Goal: Information Seeking & Learning: Learn about a topic

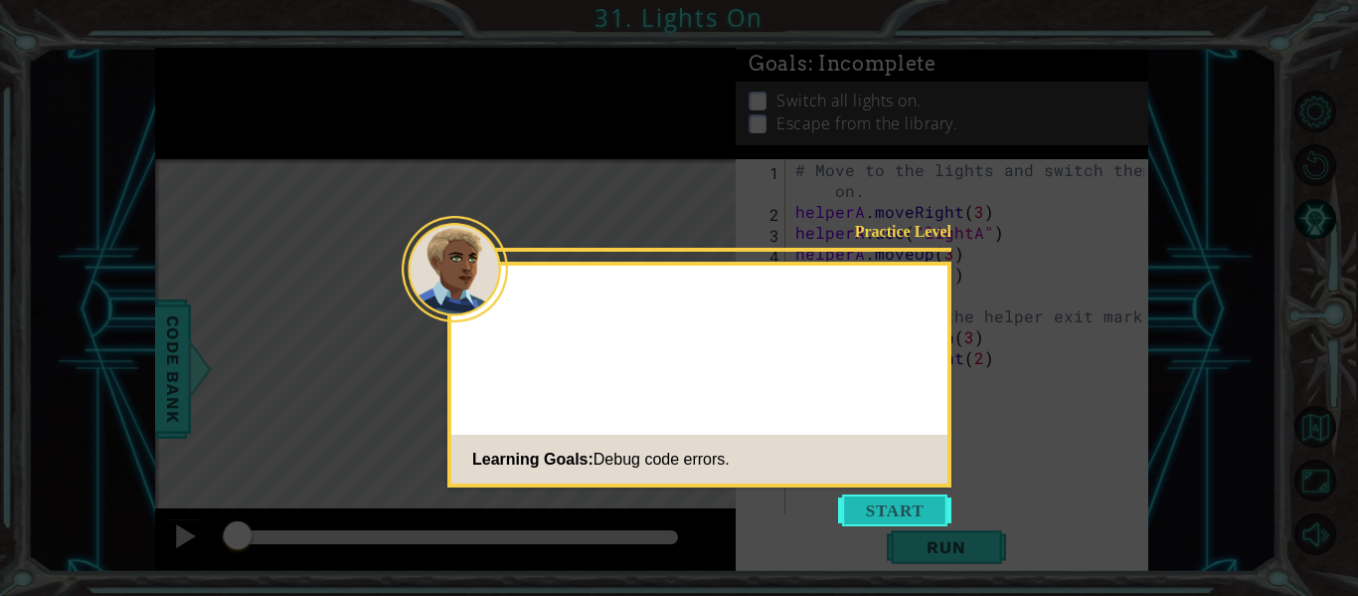
click at [899, 522] on button "Start" at bounding box center [894, 510] width 113 height 32
click at [899, 522] on icon at bounding box center [679, 298] width 1358 height 596
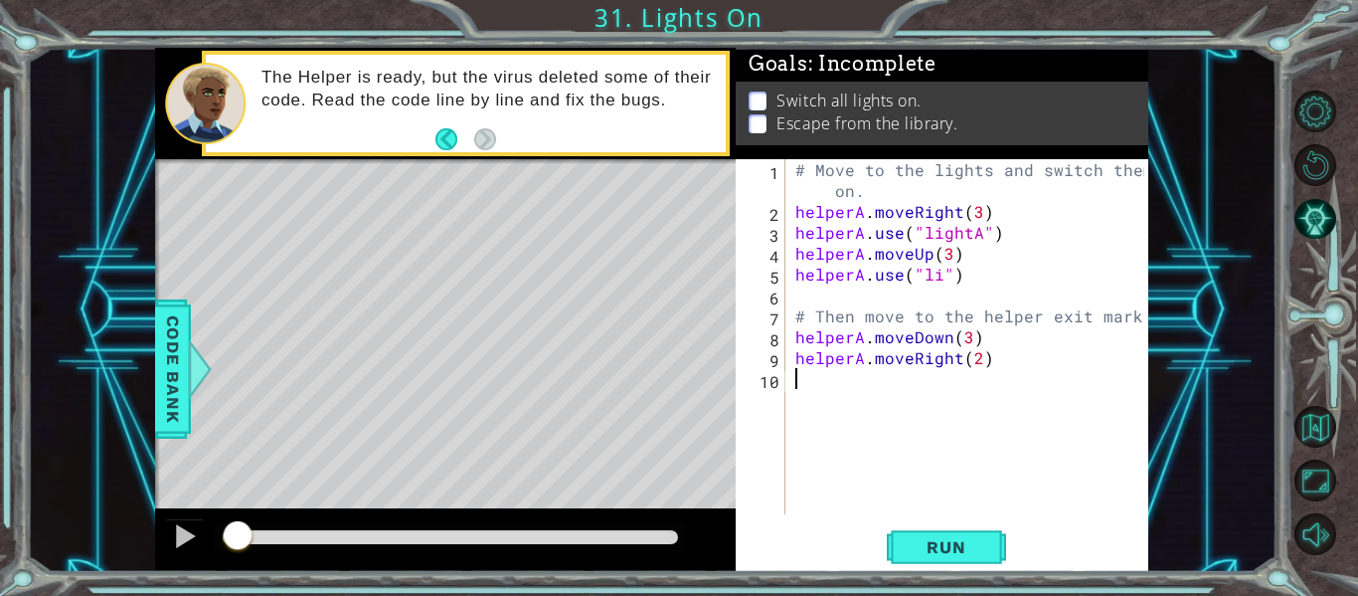
click at [936, 281] on div "# Move to the lights and switch them on. helperA . moveRight ( 3 ) helperA . us…" at bounding box center [973, 368] width 363 height 418
click at [997, 551] on button "Run" at bounding box center [946, 547] width 119 height 41
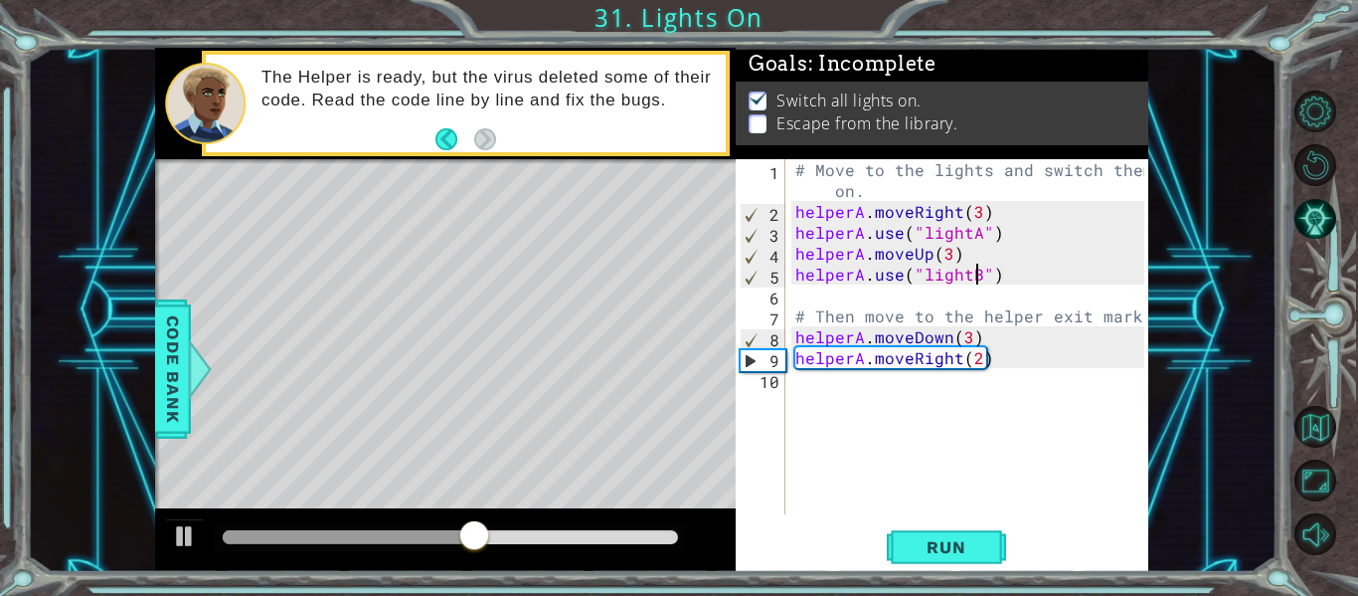
click at [969, 345] on div "# Move to the lights and switch them on. helperA . moveRight ( 3 ) helperA . us…" at bounding box center [973, 368] width 363 height 418
type textarea "helperA.moveDown(1)"
click at [898, 561] on button "Run" at bounding box center [946, 547] width 119 height 41
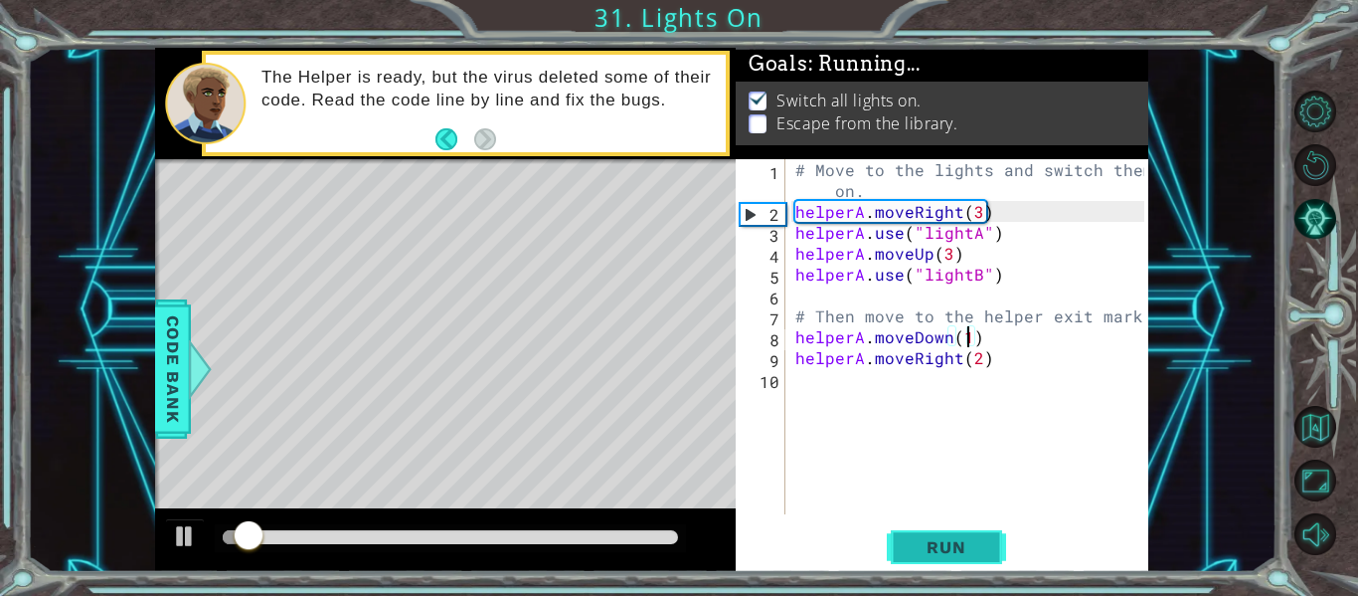
click at [898, 561] on button "Run" at bounding box center [946, 547] width 119 height 41
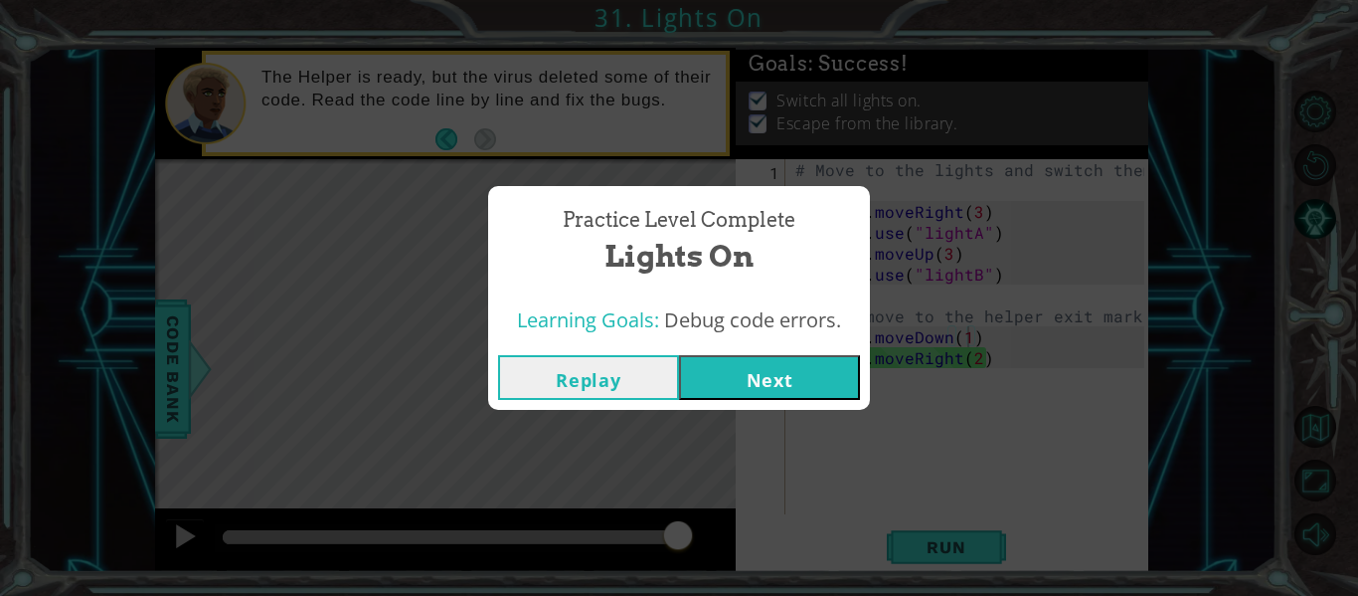
click at [713, 375] on button "Next" at bounding box center [769, 377] width 181 height 45
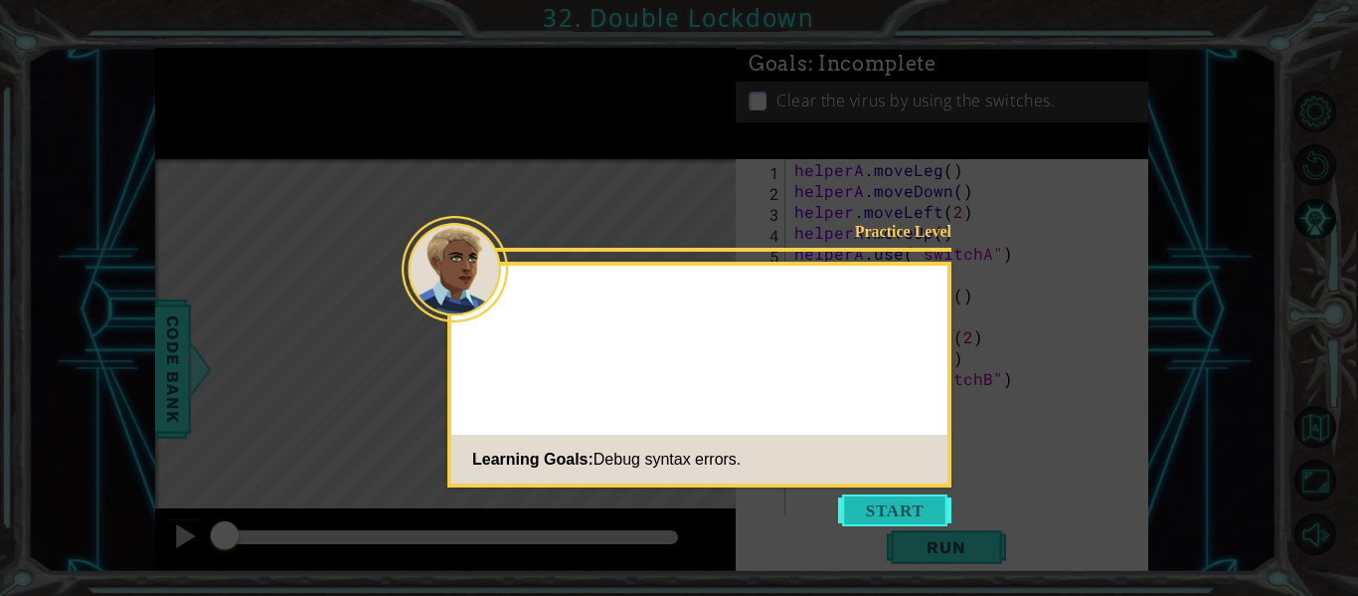
click at [906, 499] on button "Start" at bounding box center [894, 510] width 113 height 32
click at [906, 499] on icon at bounding box center [679, 298] width 1358 height 596
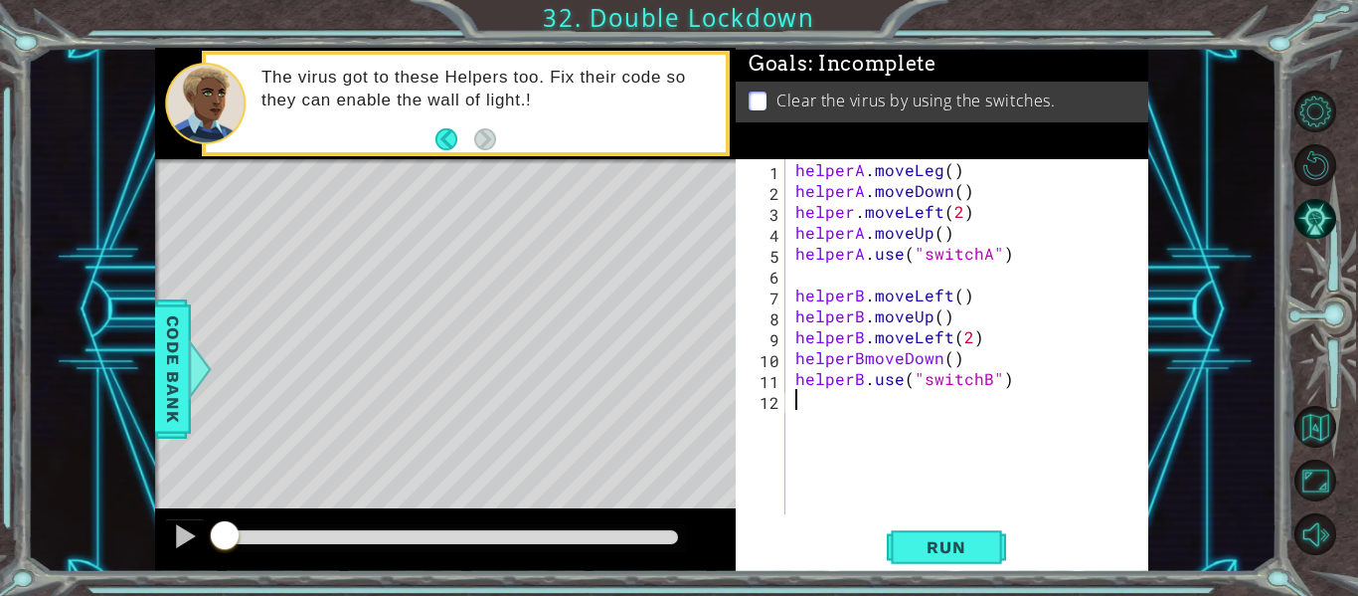
click at [862, 367] on div "helperA . moveLeg ( ) helperA . moveDown ( ) helper . moveLeft ( 2 ) helperA . …" at bounding box center [973, 357] width 363 height 397
click at [853, 220] on div "helperA . moveLeg ( ) helperA . moveDown ( ) helper . moveLeft ( 2 ) helperA . …" at bounding box center [973, 357] width 363 height 397
click at [941, 172] on div "helperA . moveLeg ( ) helperA . moveDown ( ) helperA . moveLeft ( 2 ) helperA .…" at bounding box center [973, 357] width 363 height 397
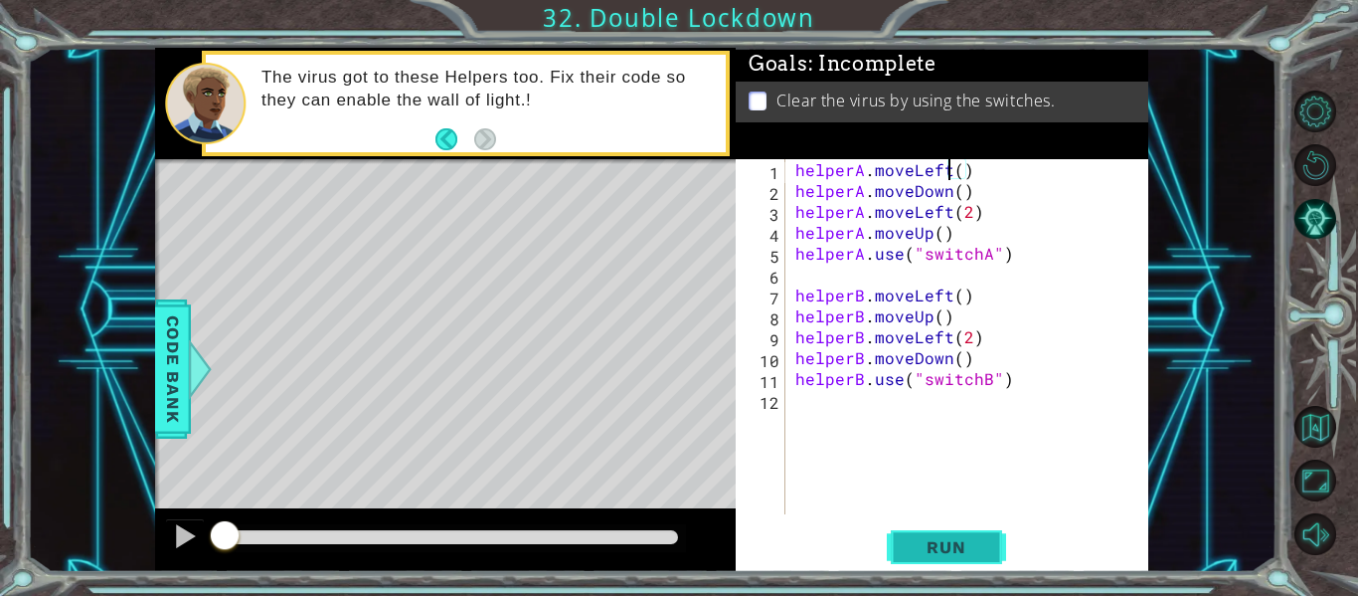
type textarea "helperA.moveLeft()"
click at [895, 549] on button "Run" at bounding box center [946, 547] width 119 height 41
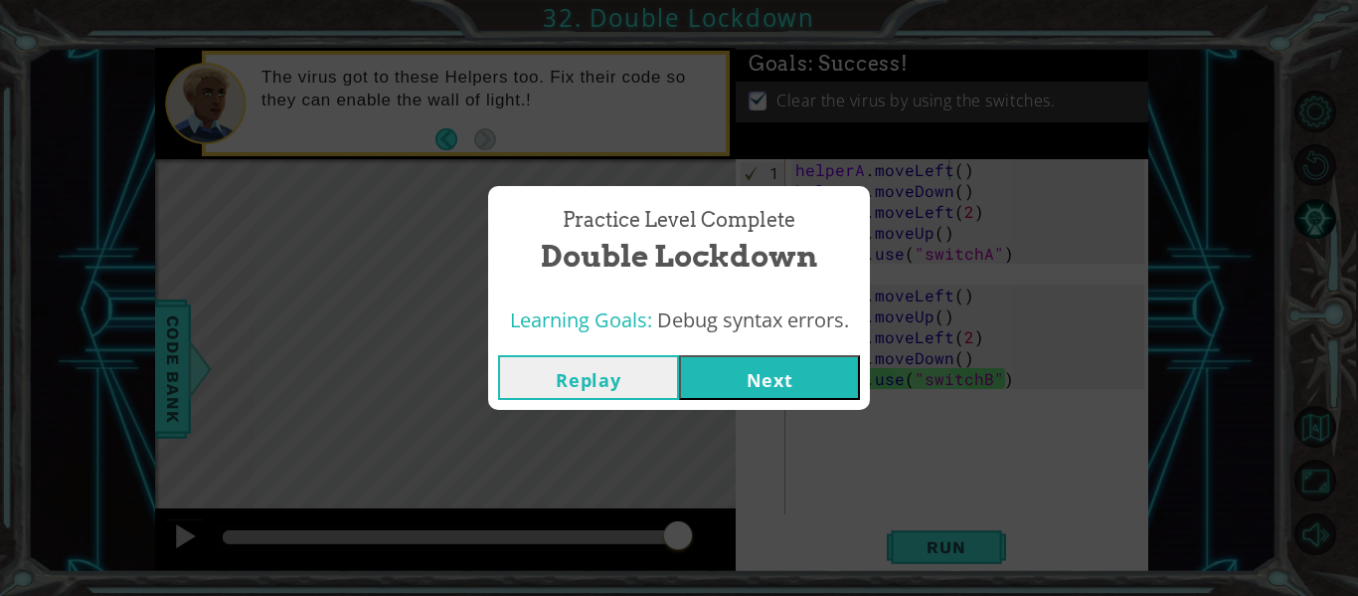
click at [767, 381] on button "Next" at bounding box center [769, 377] width 181 height 45
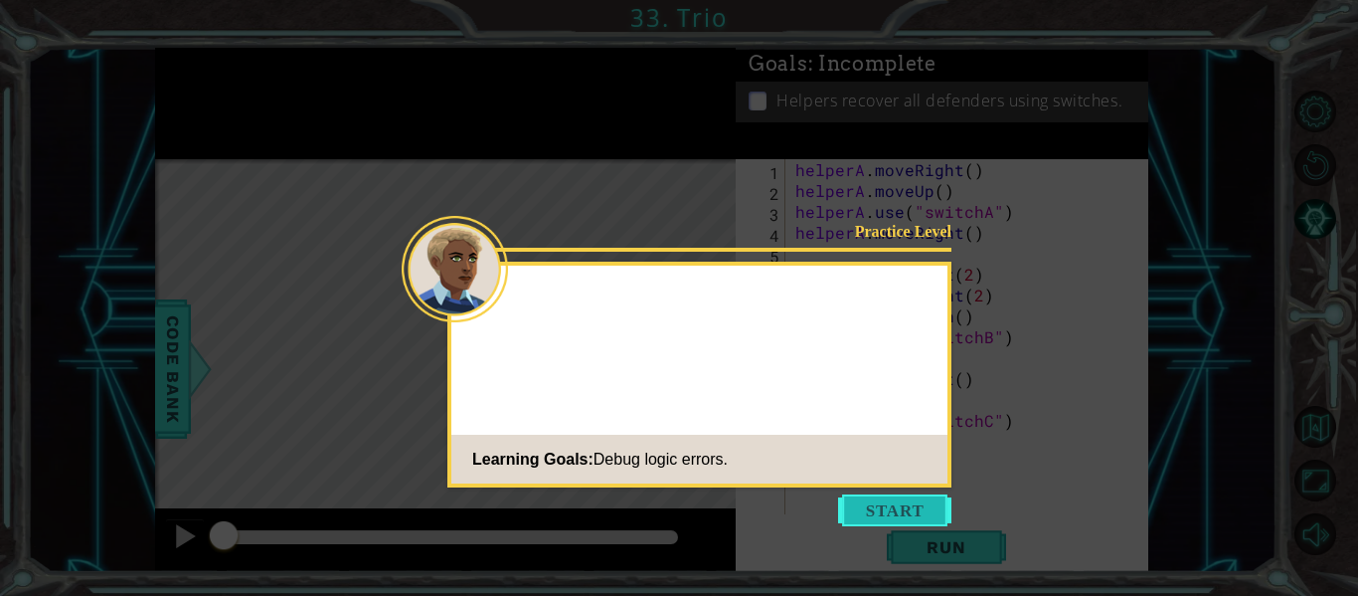
click at [888, 499] on button "Start" at bounding box center [894, 510] width 113 height 32
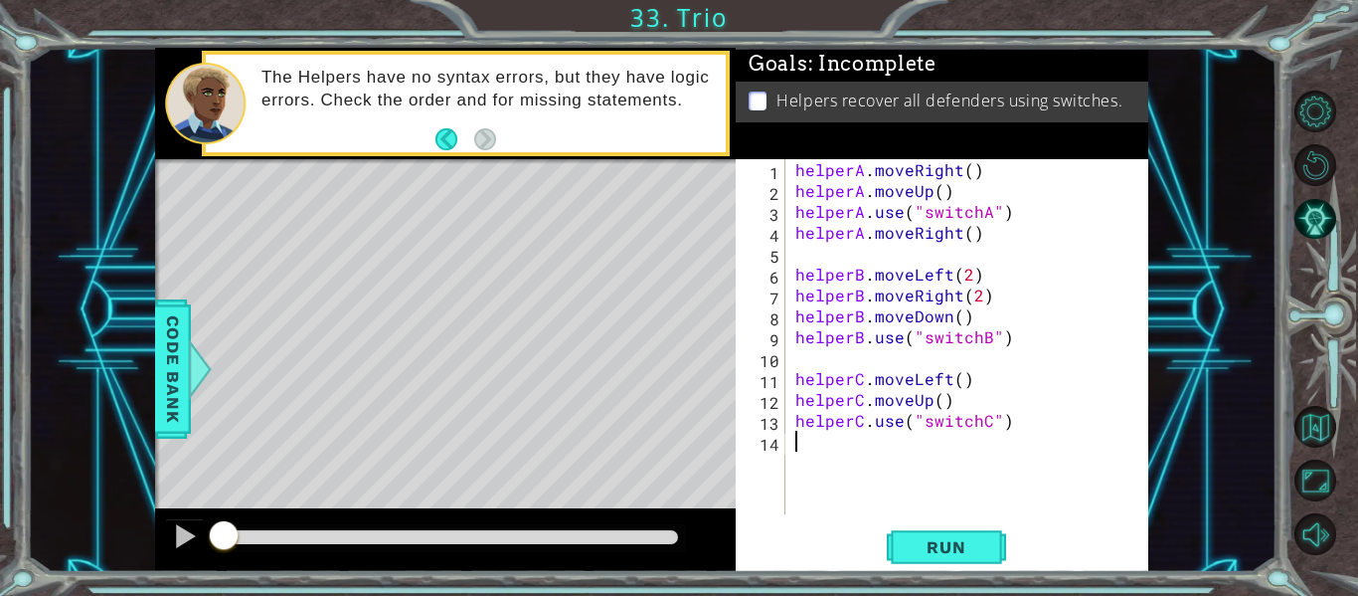
click at [942, 201] on div "helperA . moveRight ( ) helperA . moveUp ( ) helperA . use ( "switchA" ) helper…" at bounding box center [973, 357] width 363 height 397
type textarea "helperA.moveUp()"
click at [945, 201] on div "helperA . moveRight ( ) helperA . moveUp ( ) helperA . use ( "switchA" ) helper…" at bounding box center [973, 357] width 363 height 397
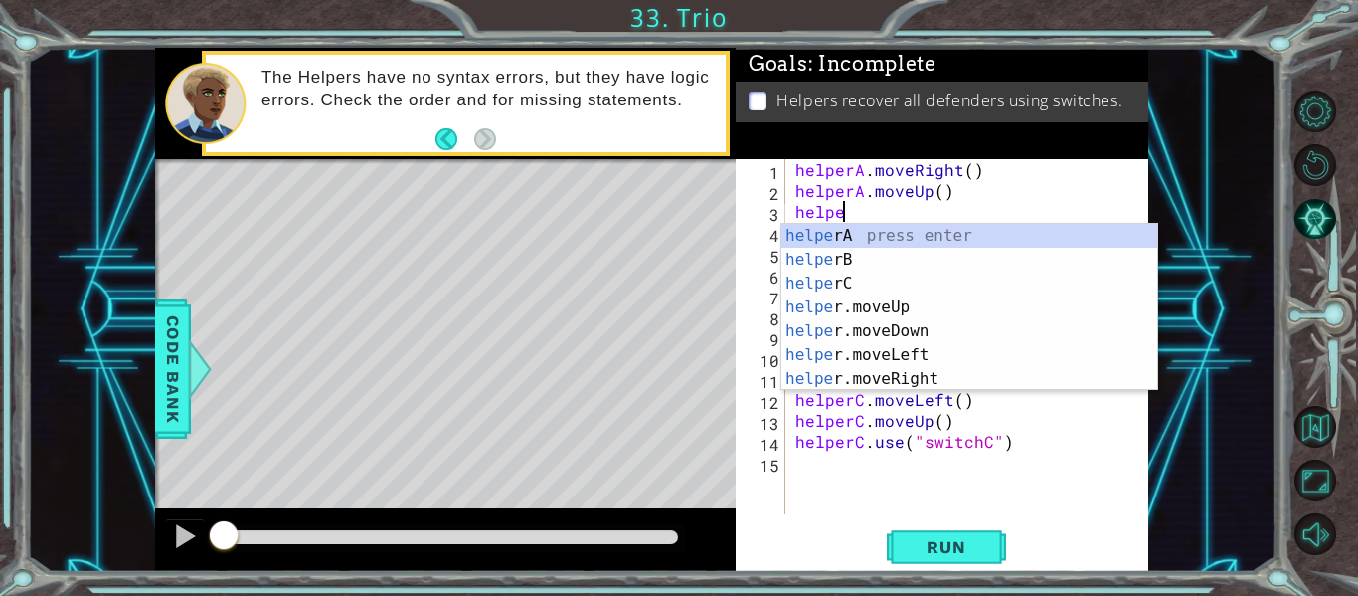
scroll to position [0, 3]
click at [959, 231] on div "helper A press enter helper B press enter helper C press enter helper .moveUp p…" at bounding box center [970, 331] width 376 height 215
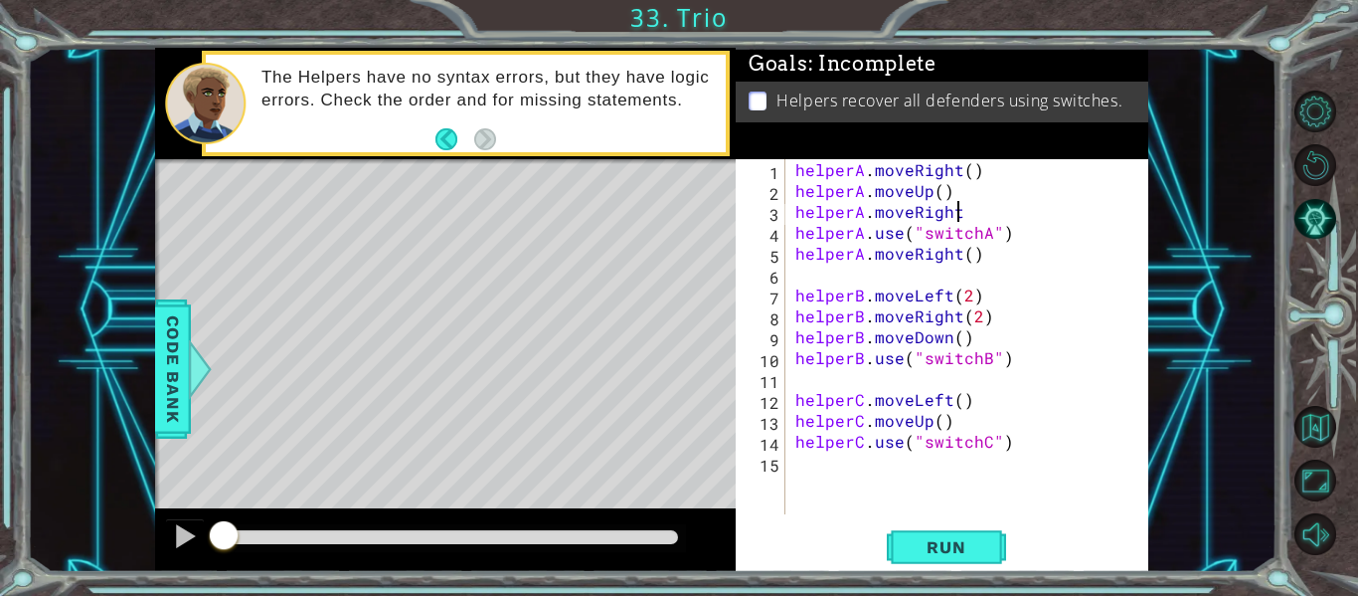
scroll to position [0, 9]
click at [975, 256] on div "helperA . moveRight ( ) helperA . moveUp ( ) helperA . moveRight helperA . use …" at bounding box center [973, 357] width 363 height 397
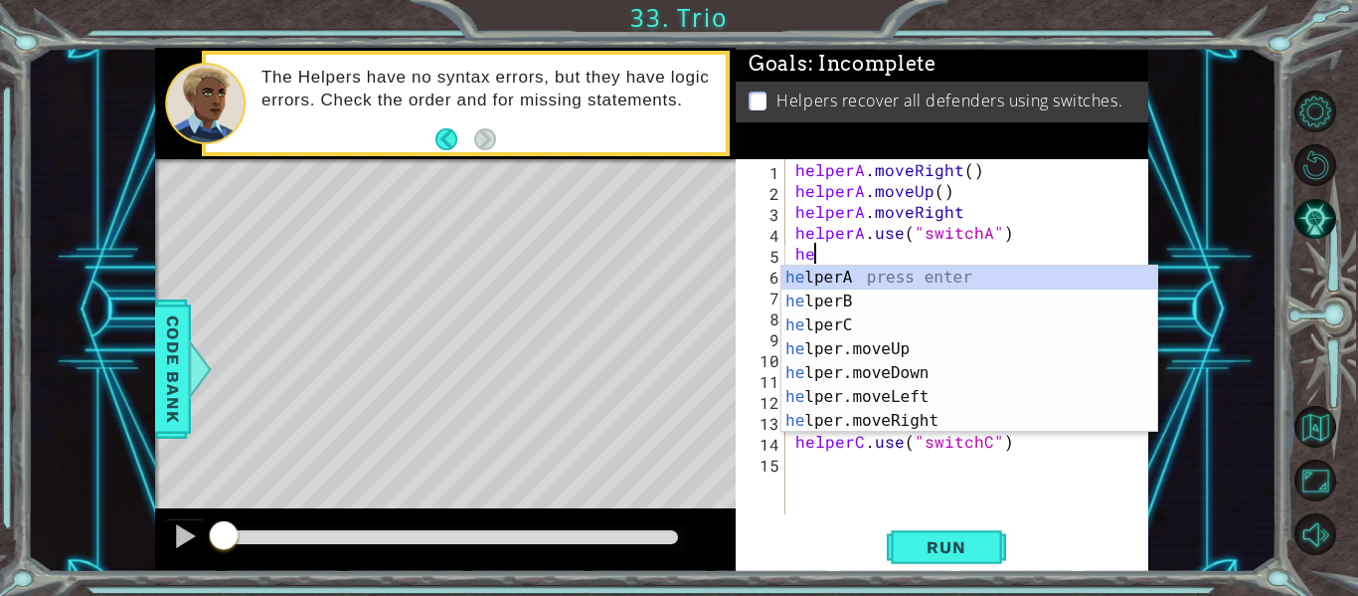
scroll to position [0, 0]
type textarea "h"
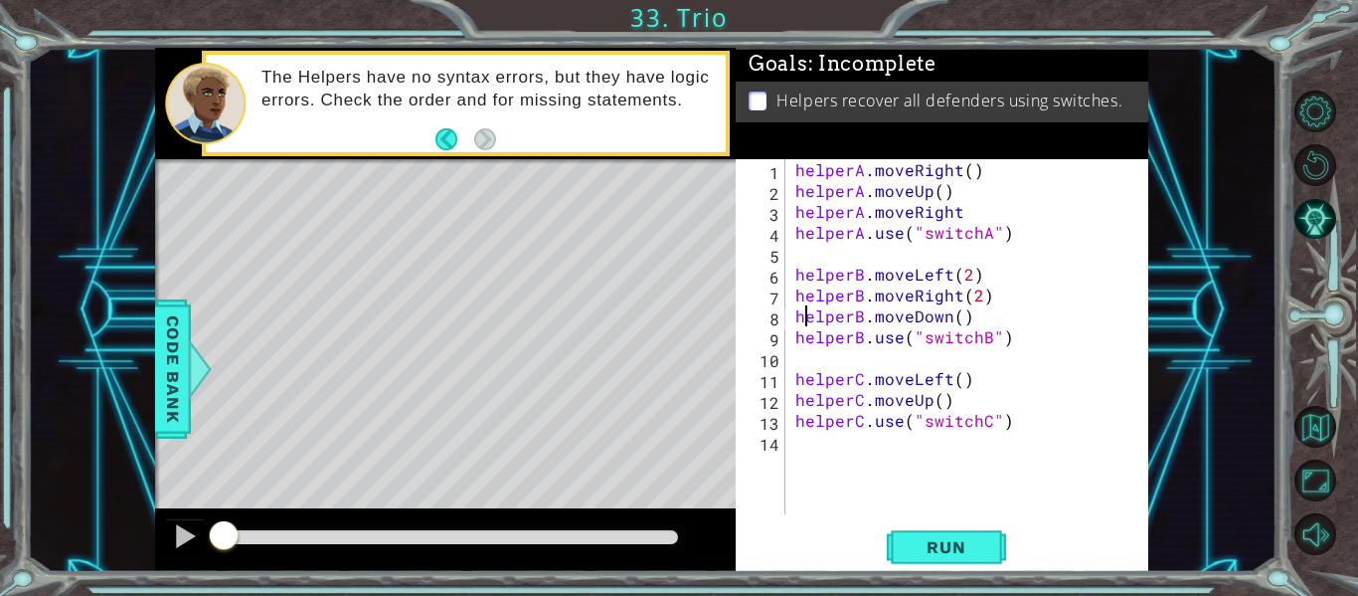
click at [800, 315] on div "helperA . moveRight ( ) helperA . moveUp ( ) helperA . moveRight helperA . use …" at bounding box center [973, 357] width 363 height 397
click at [842, 319] on div "helperA . moveRight ( ) helperA . moveUp ( ) helperA . moveRight helperA . use …" at bounding box center [973, 357] width 363 height 397
click at [795, 316] on div "helperA . moveRight ( ) helperA . moveUp ( ) helperA . moveRight helperA . use …" at bounding box center [973, 357] width 363 height 397
drag, startPoint x: 795, startPoint y: 316, endPoint x: 969, endPoint y: 323, distance: 174.2
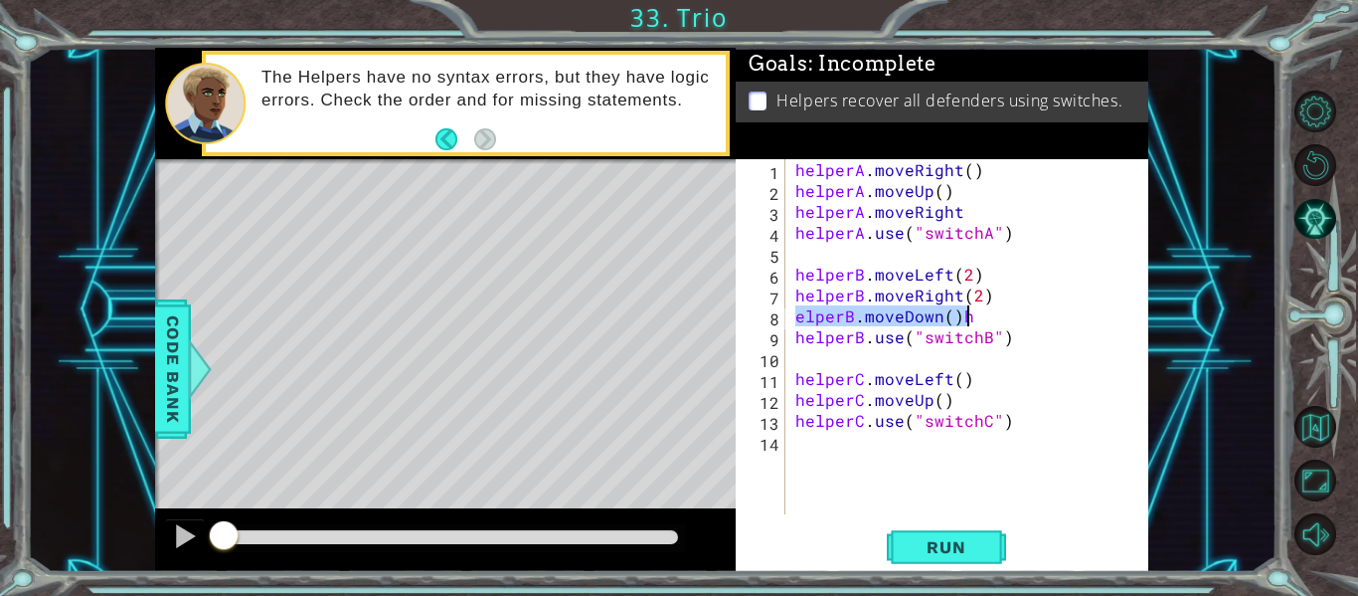
click at [969, 323] on div "helperA . moveRight ( ) helperA . moveUp ( ) helperA . moveRight helperA . use …" at bounding box center [973, 357] width 363 height 397
click at [969, 323] on div "helperA . moveRight ( ) helperA . moveUp ( ) helperA . moveRight helperA . use …" at bounding box center [968, 336] width 353 height 355
click at [985, 274] on div "helperA . moveRight ( ) helperA . moveUp ( ) helperA . moveRight helperA . use …" at bounding box center [973, 357] width 363 height 397
type textarea "helperB.moveLeft(2)"
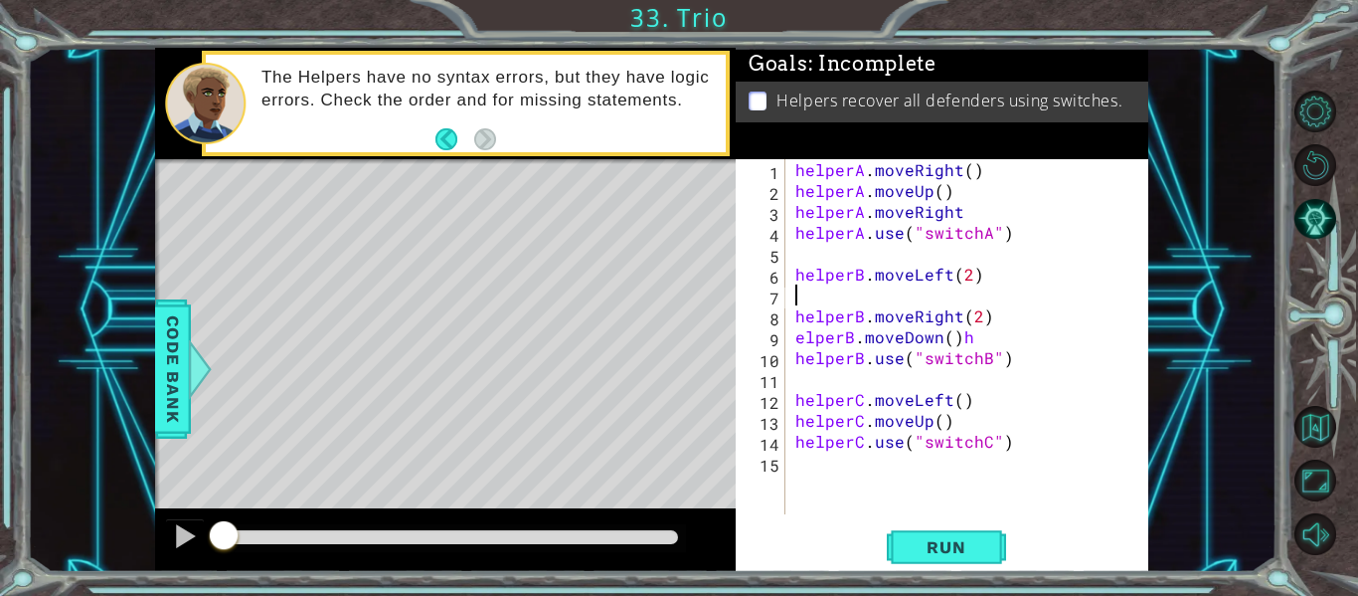
paste textarea "[URL][DOMAIN_NAME]"
type textarea "[URL][DOMAIN_NAME]"
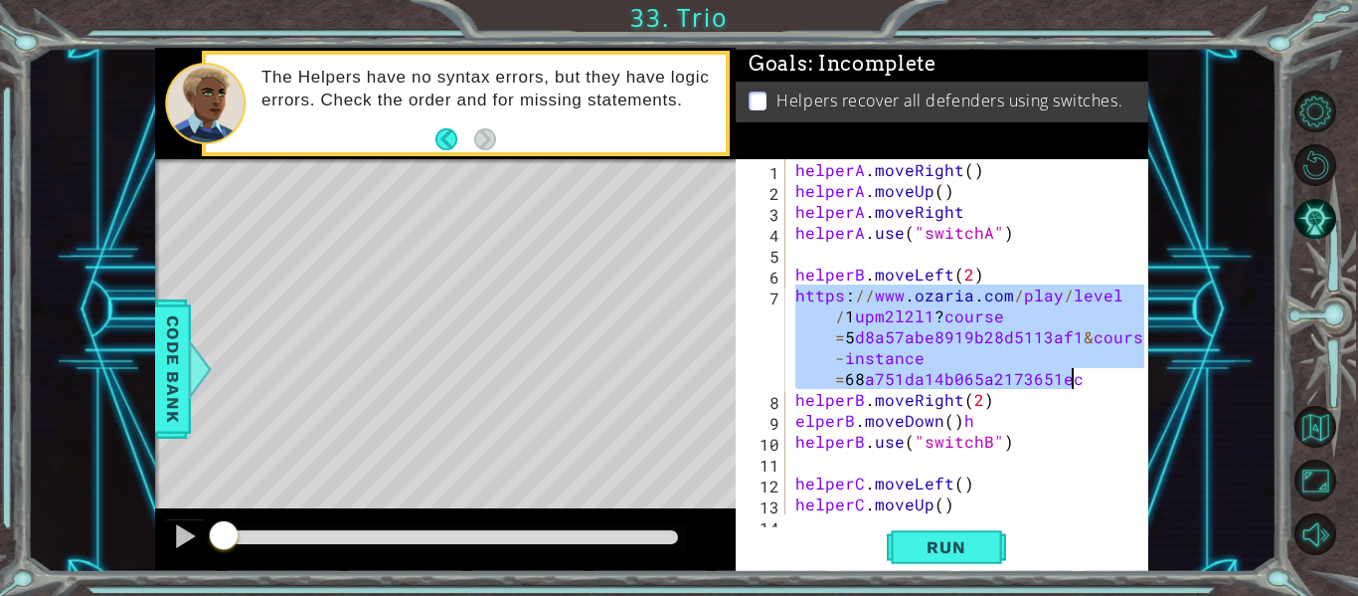
drag, startPoint x: 792, startPoint y: 293, endPoint x: 1074, endPoint y: 383, distance: 296.3
click at [1074, 383] on div "helperA . moveRight ( ) helperA . moveUp ( ) helperA . moveRight helperA . use …" at bounding box center [973, 357] width 363 height 397
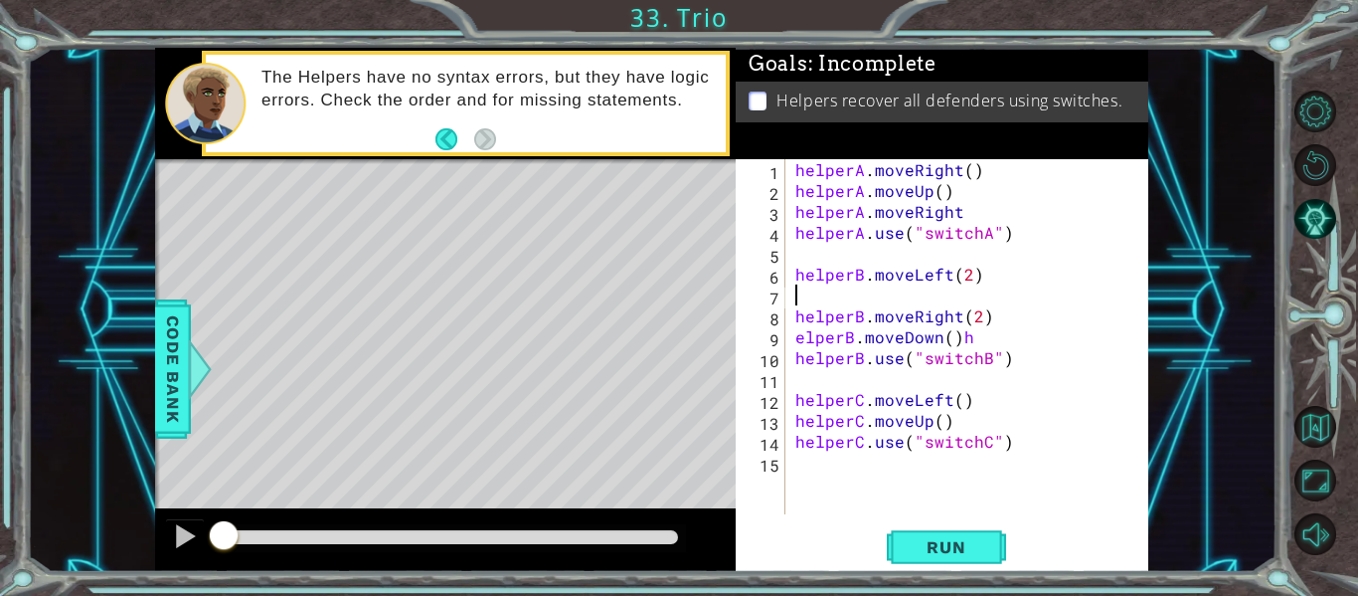
click at [972, 342] on div "helperA . moveRight ( ) helperA . moveUp ( ) helperA . moveRight helperA . use …" at bounding box center [973, 357] width 363 height 397
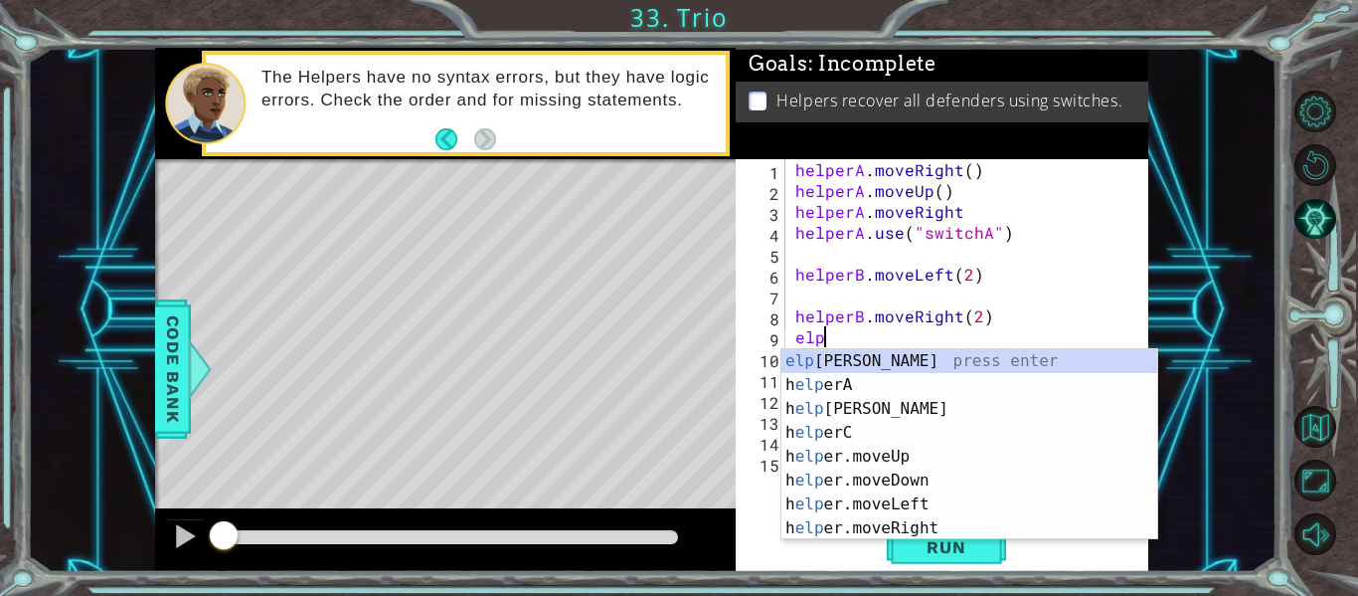
scroll to position [0, 1]
type textarea "e"
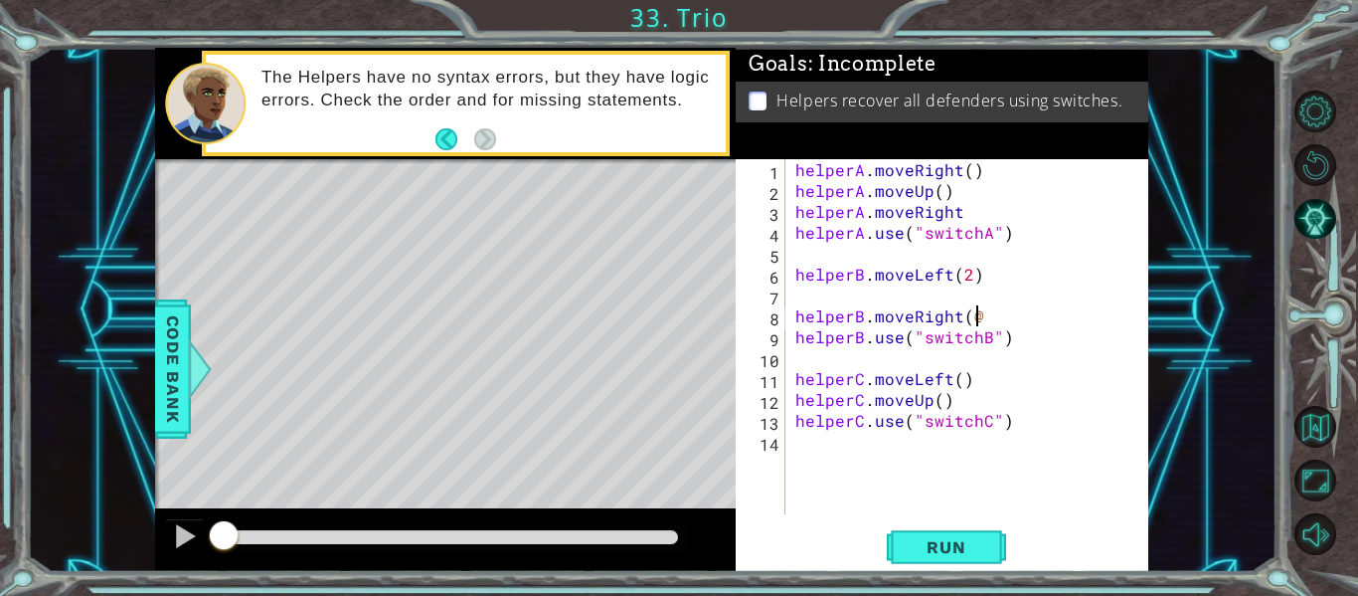
scroll to position [0, 10]
type textarea "helperB.moveRight(2)"
click at [800, 302] on div "helperA . moveRight ( ) helperA . moveUp ( ) helperA . moveRight helperA . use …" at bounding box center [973, 357] width 363 height 397
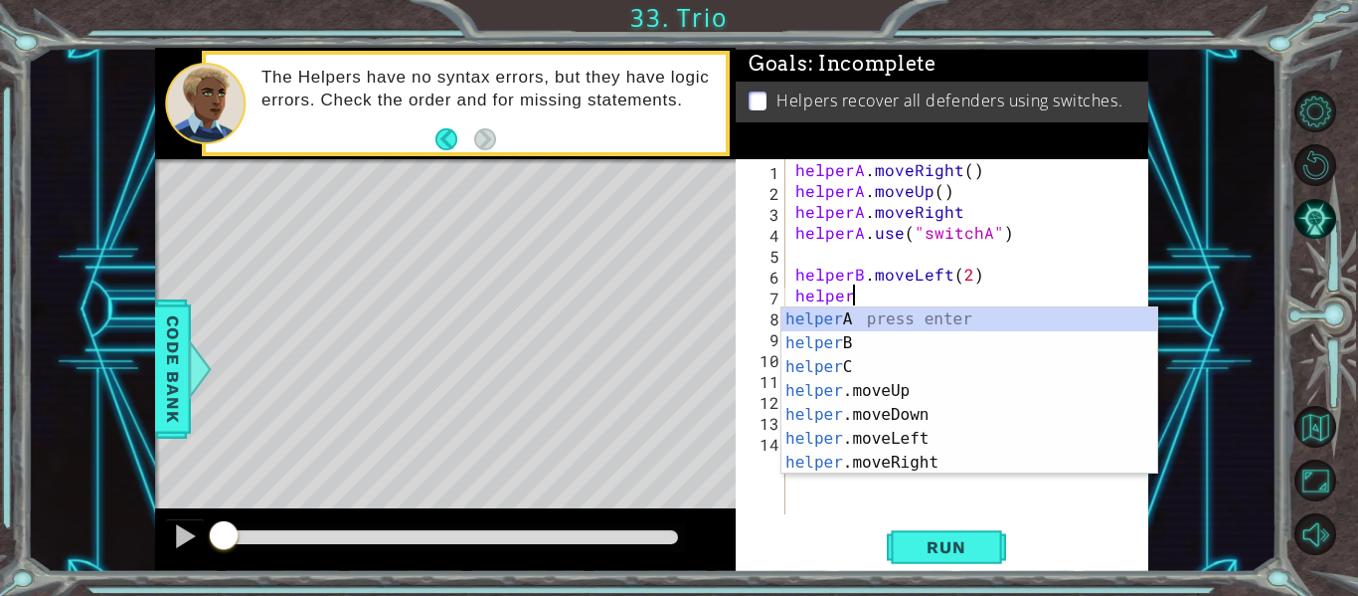
scroll to position [0, 3]
click at [824, 336] on div "helper A press enter helper B press enter helper C press enter helper .moveUp p…" at bounding box center [970, 414] width 376 height 215
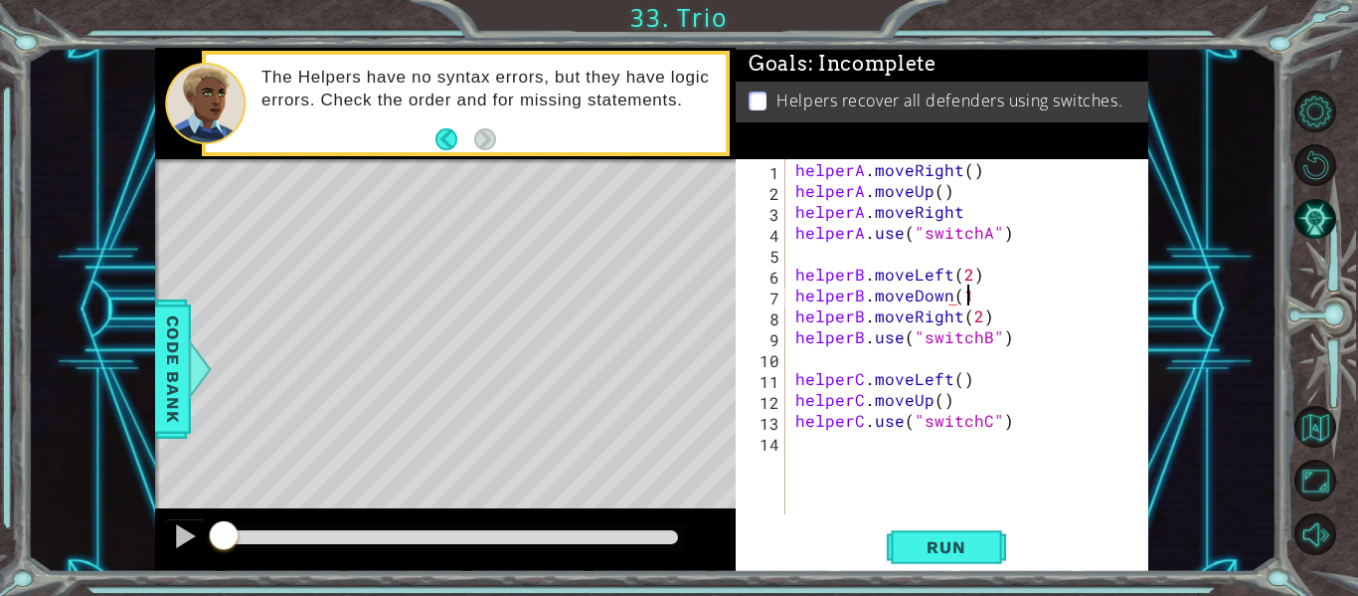
scroll to position [0, 10]
click at [951, 412] on div "helperA . moveRight ( ) helperA . moveUp ( ) helperA . moveRight helperA . use …" at bounding box center [973, 357] width 363 height 397
click at [947, 403] on div "helperA . moveRight ( ) helperA . moveUp ( ) helperA . moveRight helperA . use …" at bounding box center [973, 357] width 363 height 397
type textarea "helperC.moveUp()"
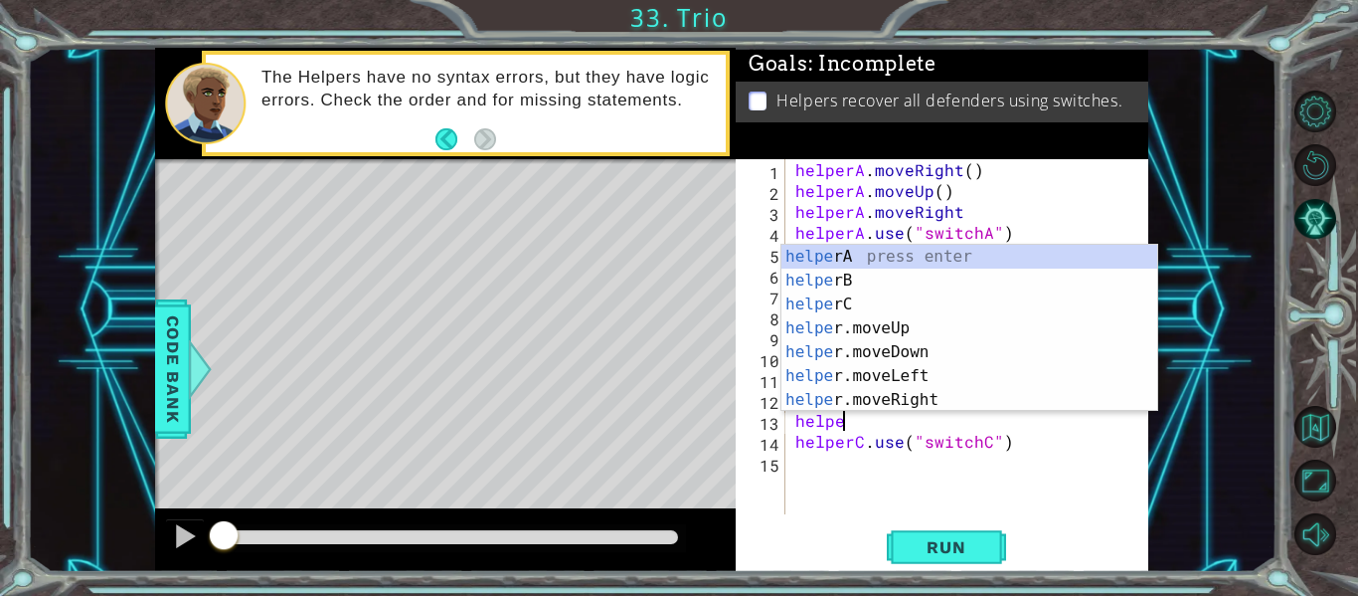
scroll to position [0, 3]
click at [865, 302] on div "helper A press enter helper B press enter helper C press enter helper .moveUp p…" at bounding box center [970, 352] width 376 height 215
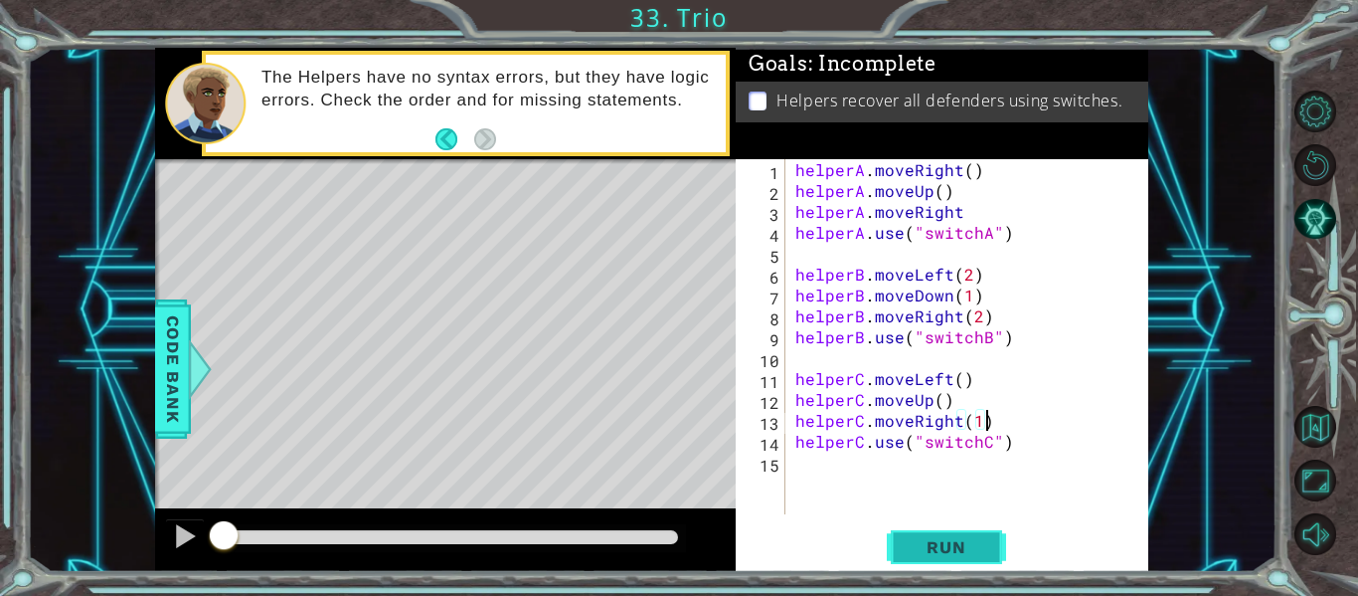
scroll to position [0, 11]
click at [973, 563] on button "Run" at bounding box center [946, 547] width 119 height 41
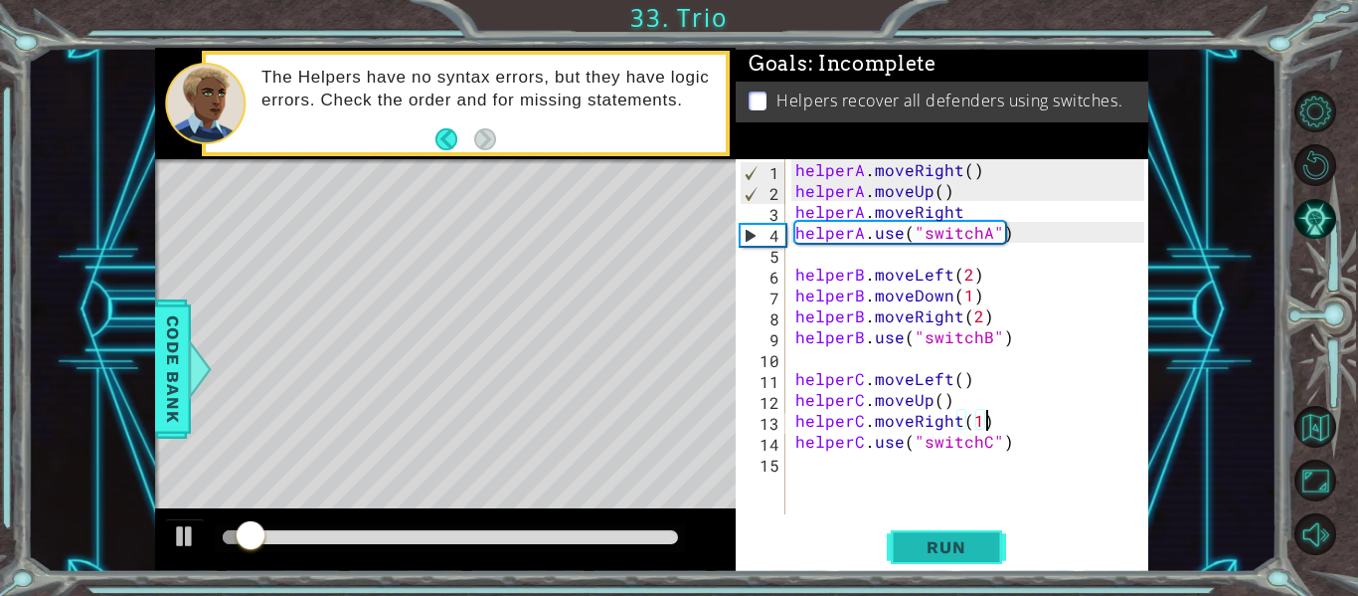
click at [973, 563] on button "Run" at bounding box center [946, 547] width 119 height 41
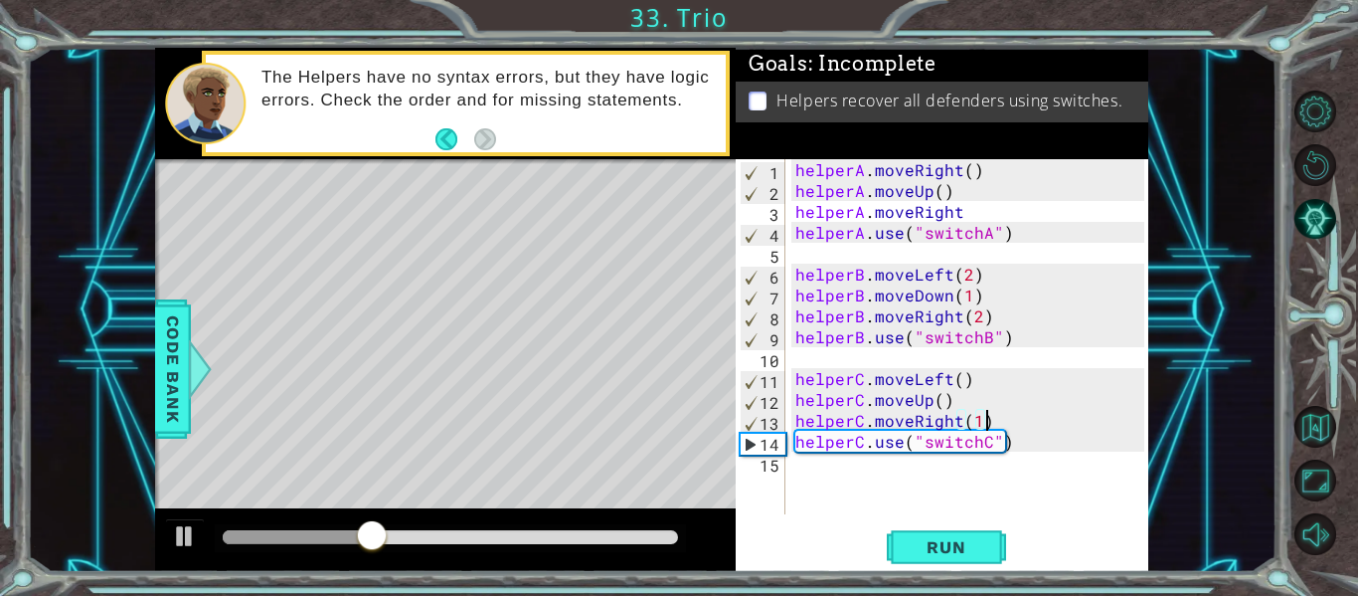
click at [957, 216] on div "helperA . moveRight ( ) helperA . moveUp ( ) helperA . moveRight helperA . use …" at bounding box center [973, 357] width 363 height 397
type textarea "helperA.moveRight(1)"
click at [938, 549] on span "Run" at bounding box center [946, 547] width 79 height 20
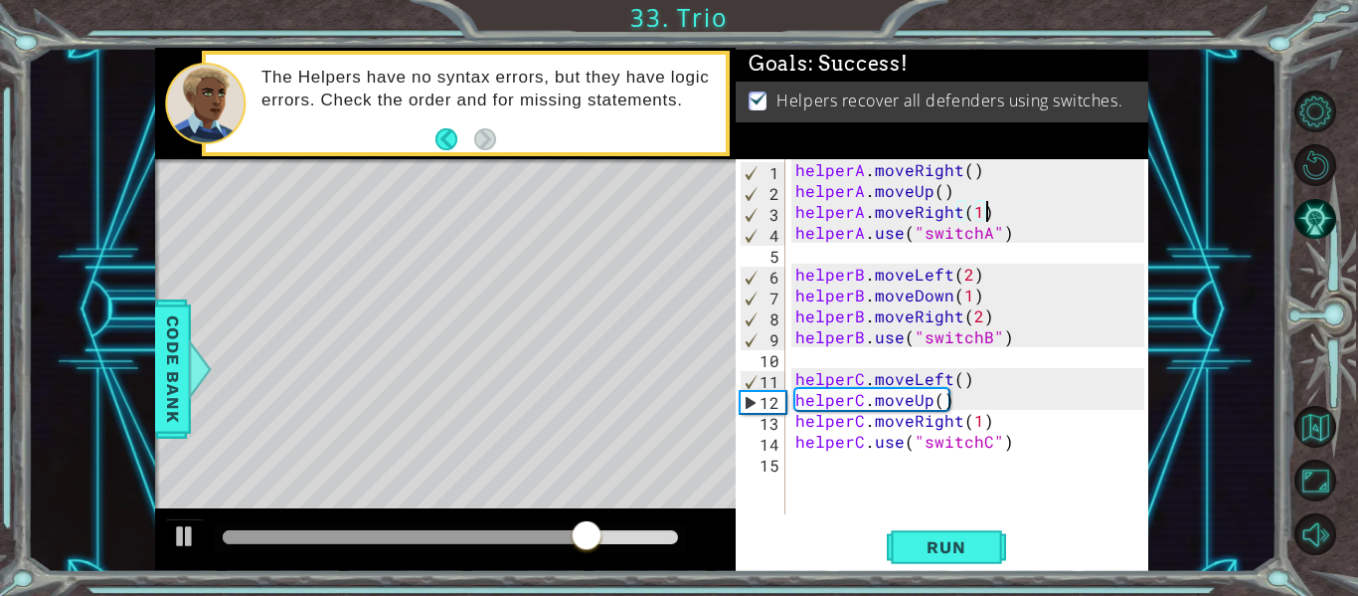
click at [655, 541] on div at bounding box center [450, 537] width 455 height 14
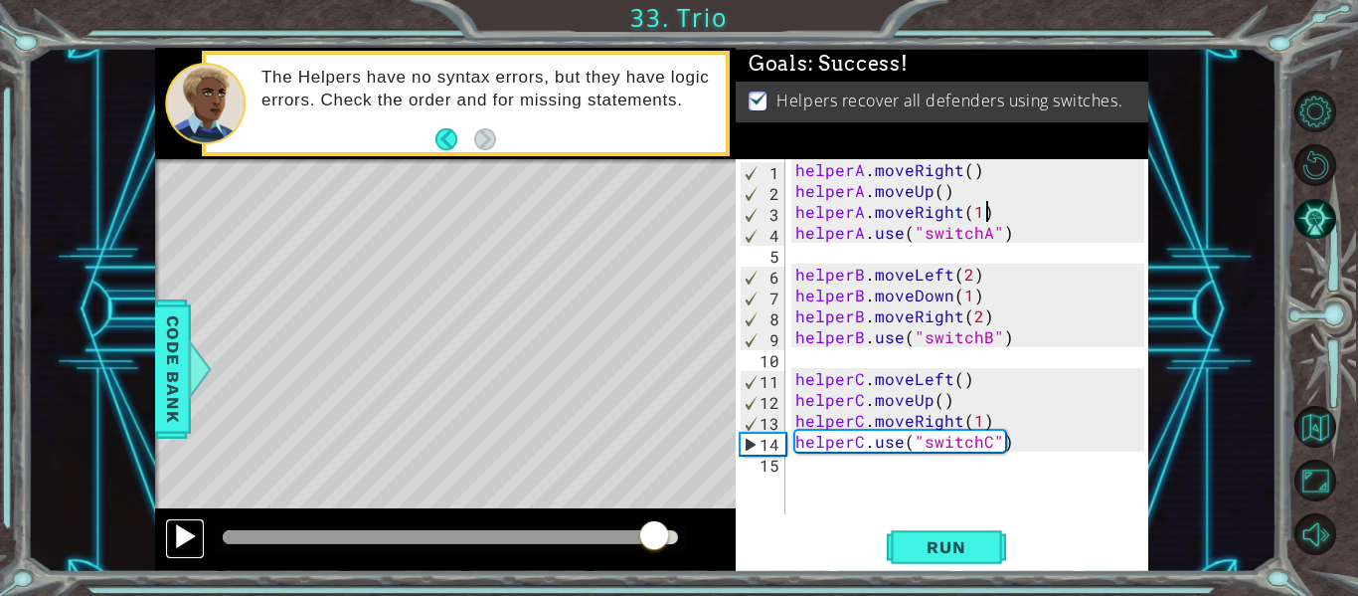
click at [175, 536] on div at bounding box center [185, 536] width 26 height 26
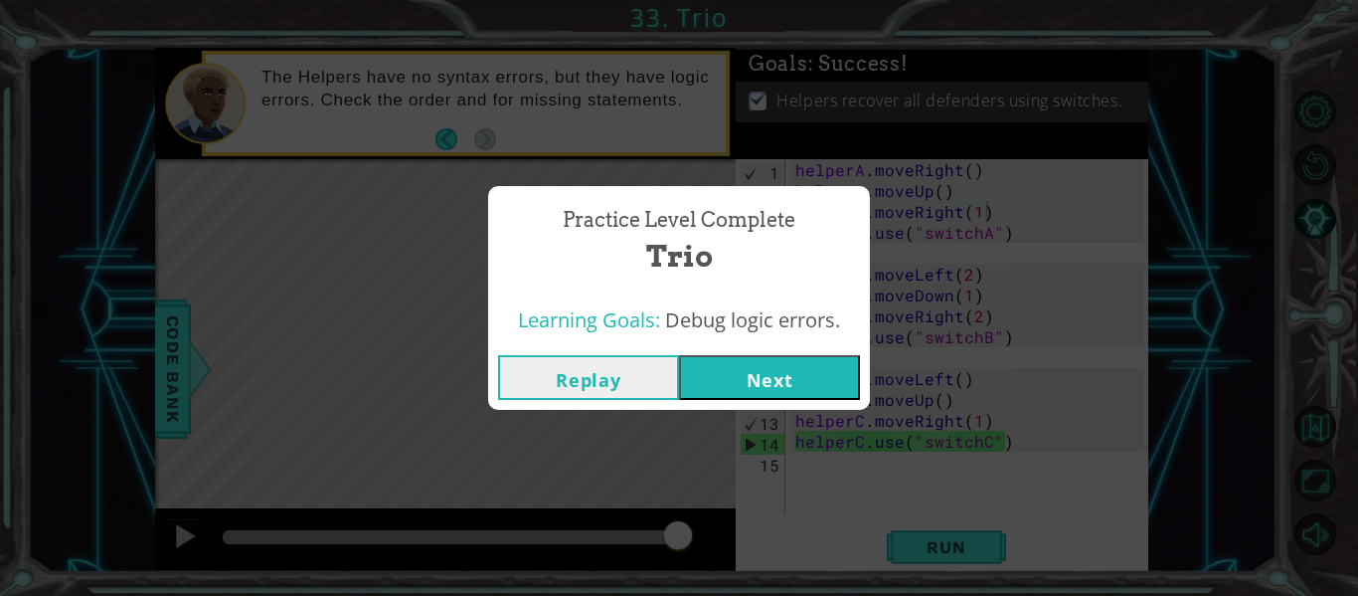
click at [782, 379] on button "Next" at bounding box center [769, 377] width 181 height 45
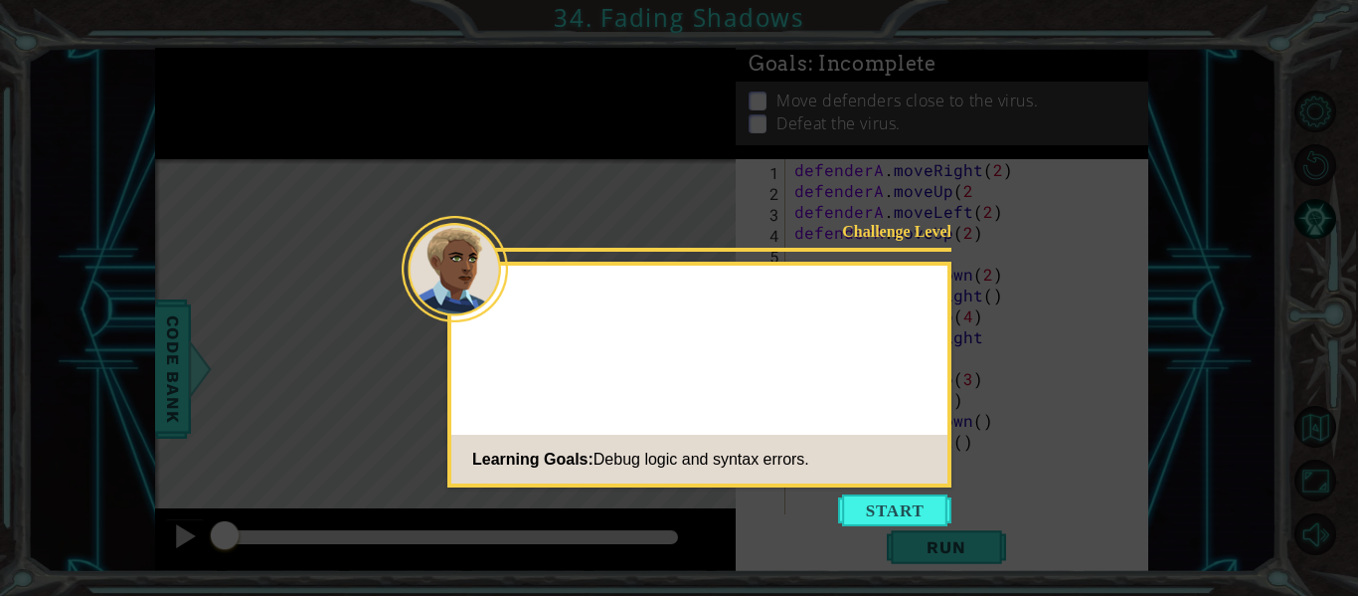
click at [898, 357] on div "Challenge Level Learning Goals: Debug logic and syntax errors." at bounding box center [700, 375] width 504 height 226
click at [859, 519] on button "Start" at bounding box center [894, 510] width 113 height 32
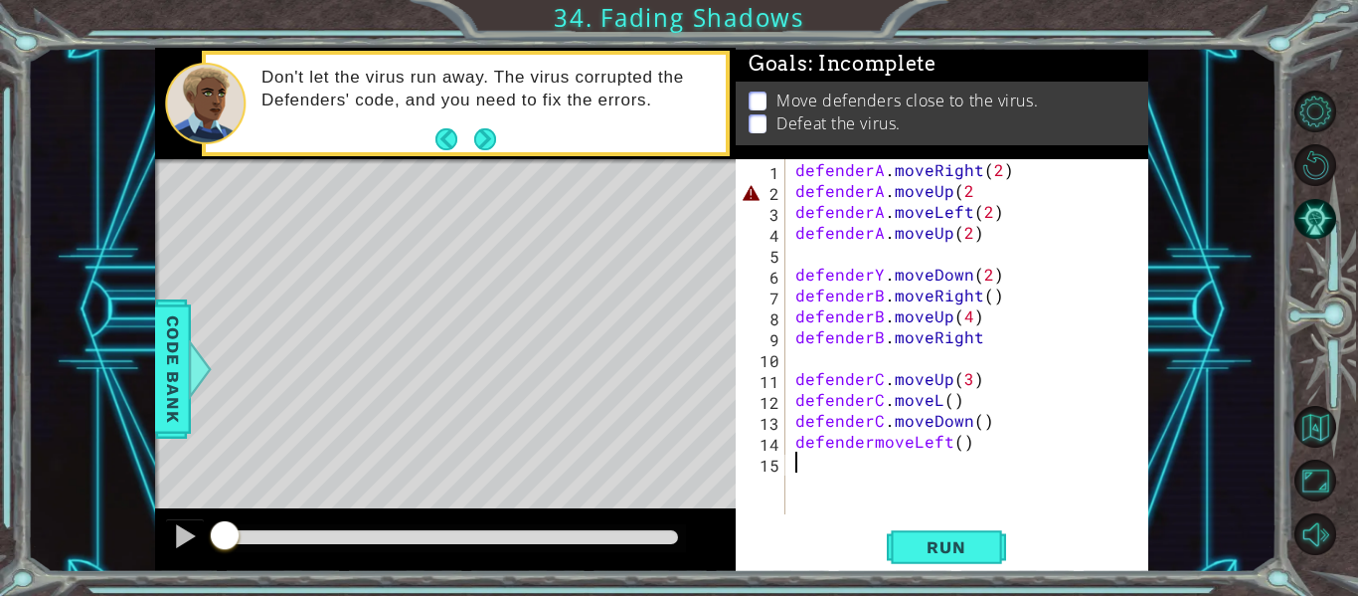
click at [968, 198] on div "defenderA . moveRight ( 2 ) defenderA . moveUp ( 2 defenderA . moveLeft ( 2 ) d…" at bounding box center [973, 357] width 363 height 397
click at [870, 448] on div "defenderA . moveRight ( 2 ) defenderA . moveUp ( 2 ) defenderA . moveLeft ( 2 )…" at bounding box center [973, 357] width 363 height 397
click at [938, 400] on div "defenderA . moveRight ( 2 ) defenderA . moveUp ( 2 ) defenderA . moveLeft ( 2 )…" at bounding box center [973, 357] width 363 height 397
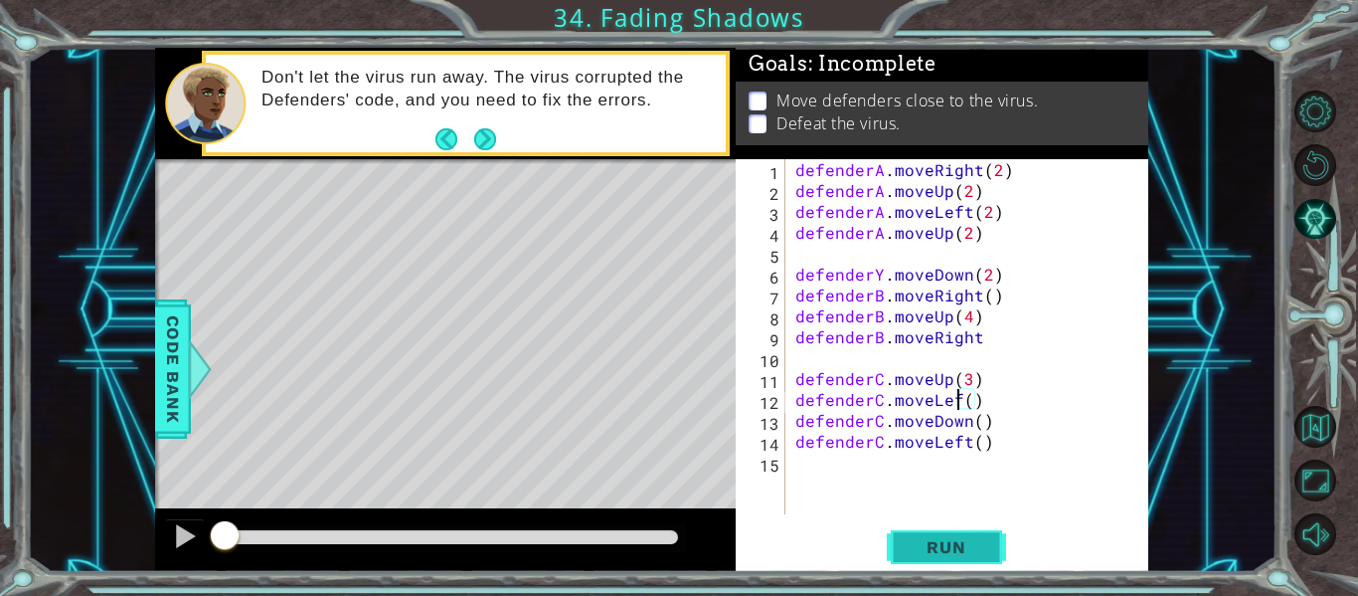
scroll to position [0, 11]
click at [925, 559] on button "Run" at bounding box center [946, 547] width 119 height 41
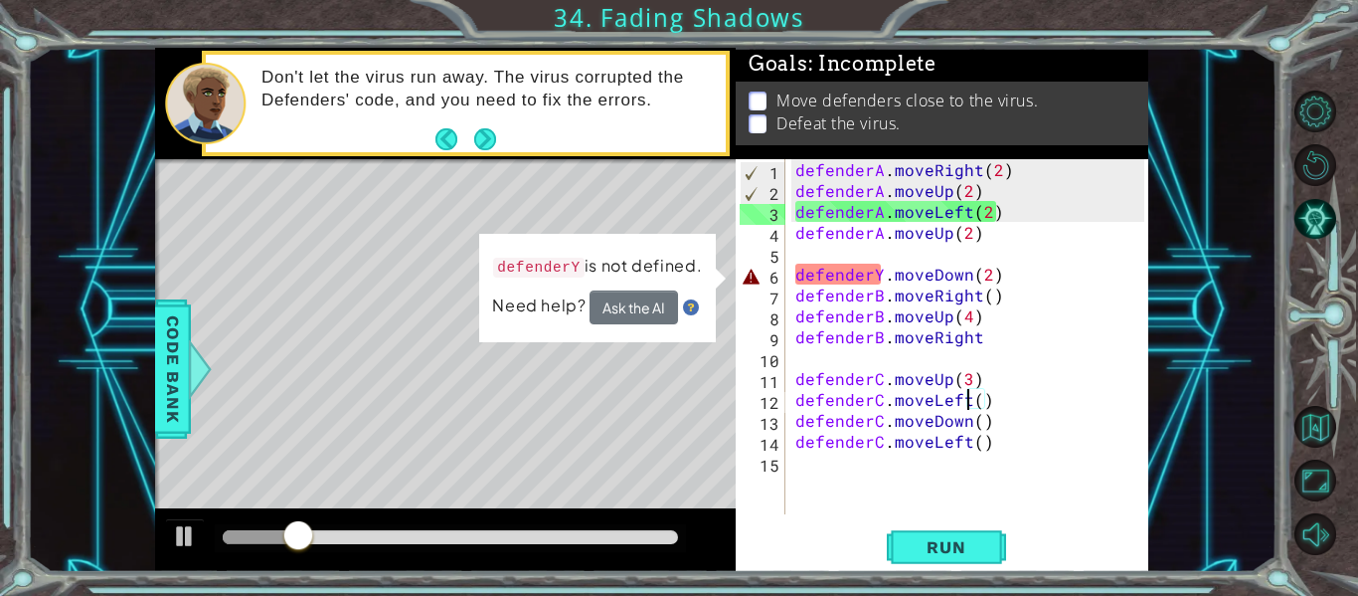
click at [885, 280] on div "defenderA . moveRight ( 2 ) defenderA . moveUp ( 2 ) defenderA . moveLeft ( 2 )…" at bounding box center [973, 357] width 363 height 397
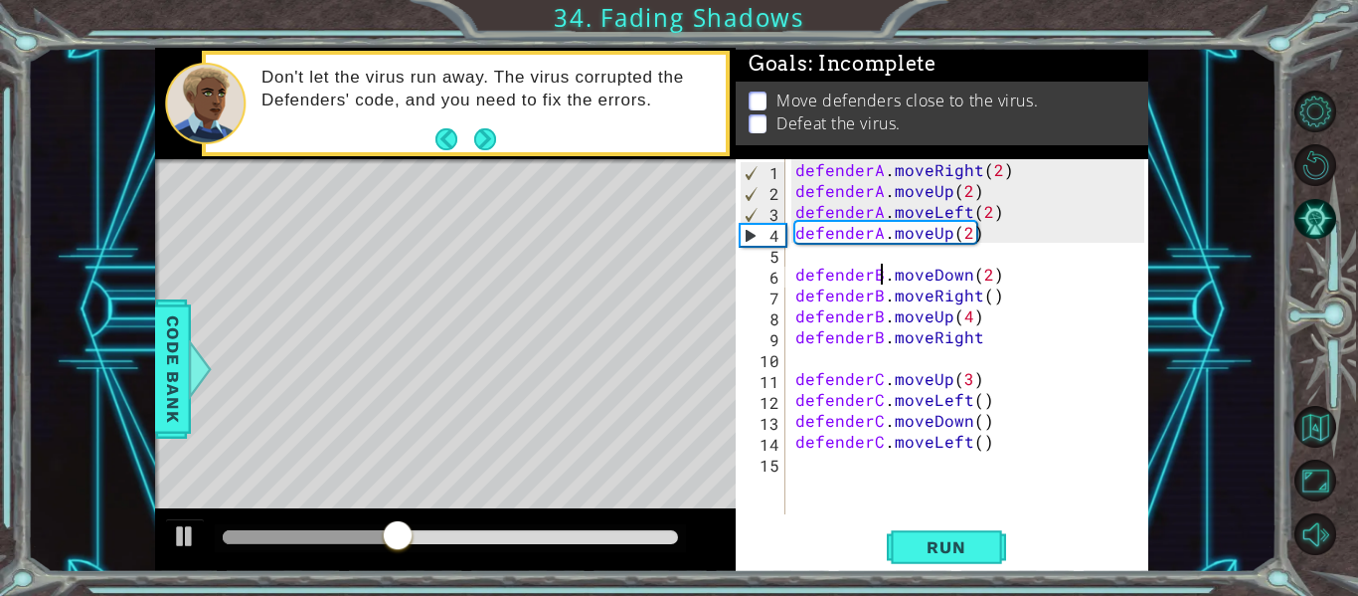
scroll to position [0, 6]
click at [925, 573] on div "1 ההההההההההההההההההההההההההההההההההההההההההההההההההההההההההההההההההההההההההההה…" at bounding box center [679, 298] width 1358 height 596
click at [925, 550] on span "Run" at bounding box center [946, 547] width 79 height 20
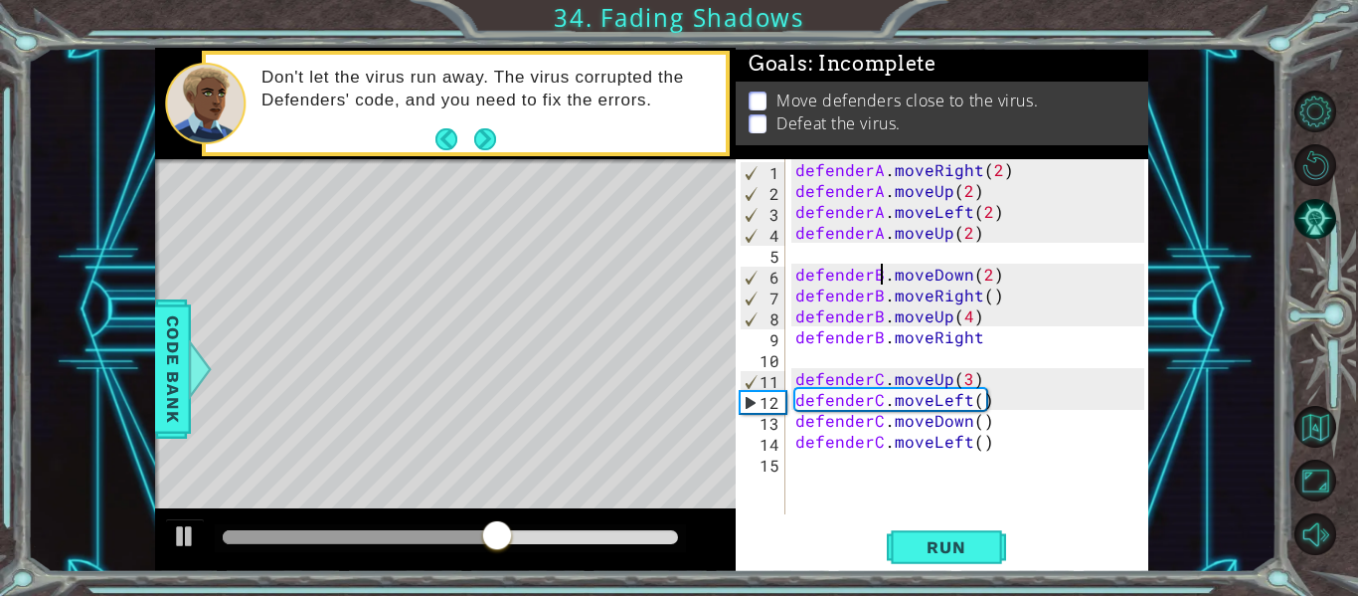
click at [980, 345] on div "defenderA . moveRight ( 2 ) defenderA . moveUp ( 2 ) defenderA . moveLeft ( 2 )…" at bounding box center [973, 357] width 363 height 397
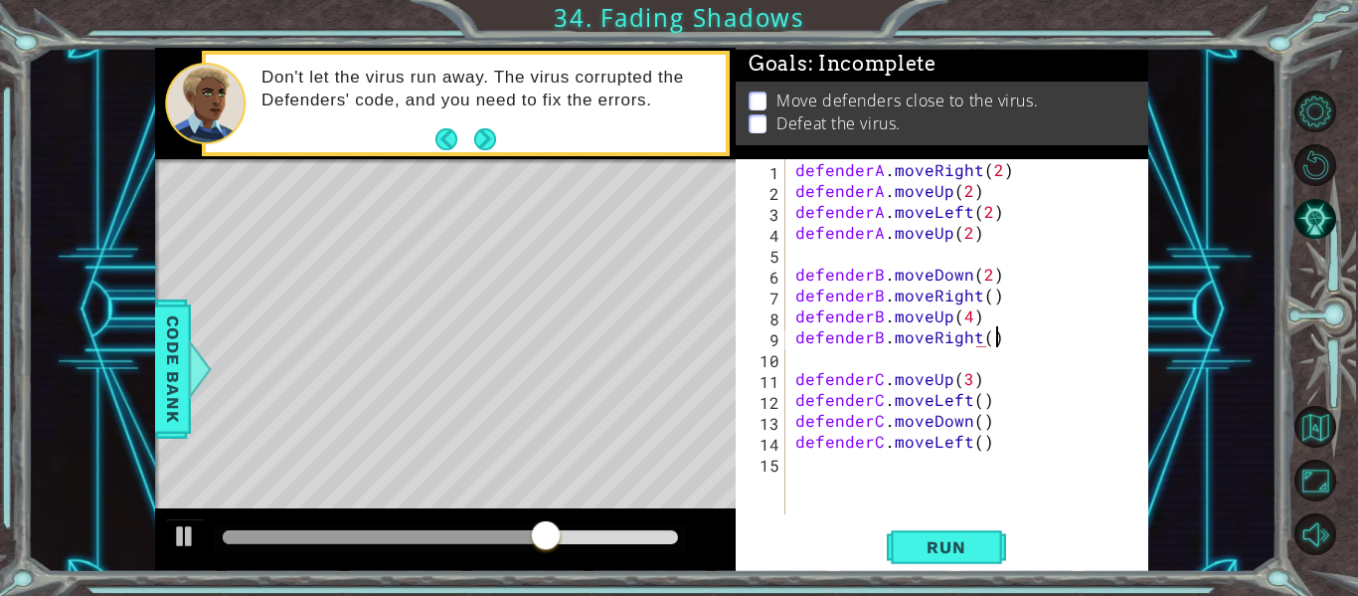
scroll to position [0, 12]
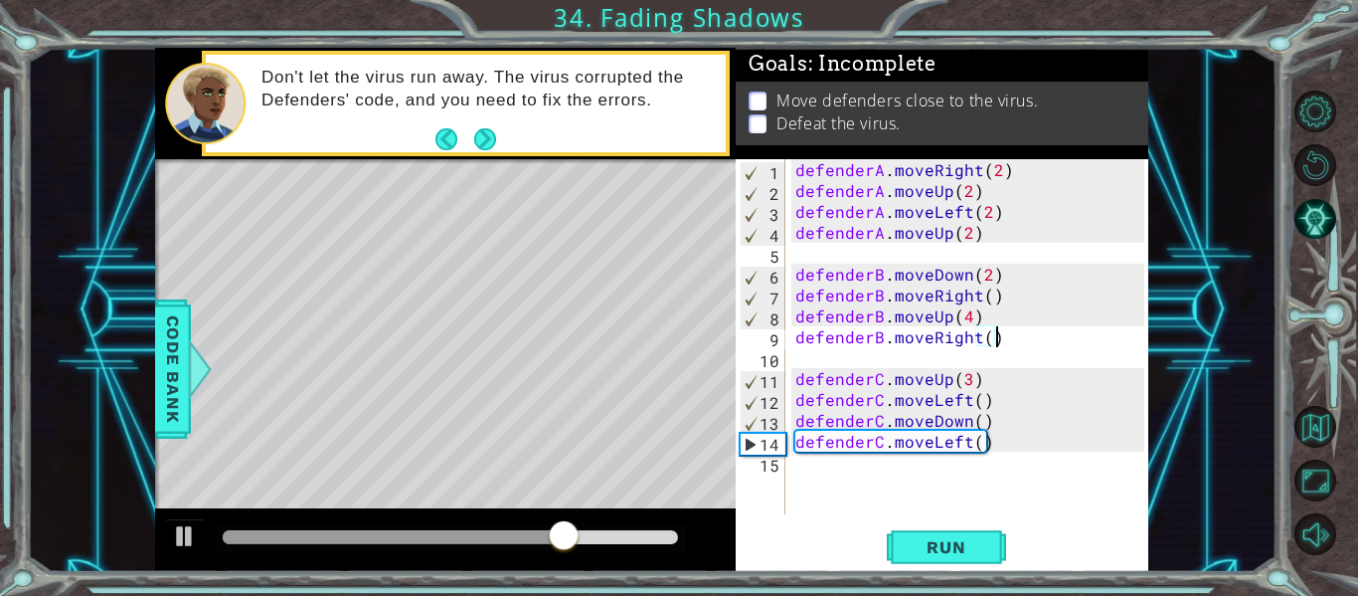
click at [966, 232] on div "defenderA . moveRight ( 2 ) defenderA . moveUp ( 2 ) defenderA . moveLeft ( 2 )…" at bounding box center [973, 357] width 363 height 397
type textarea "defenderA.moveUp()"
click at [960, 555] on span "Run" at bounding box center [946, 547] width 79 height 20
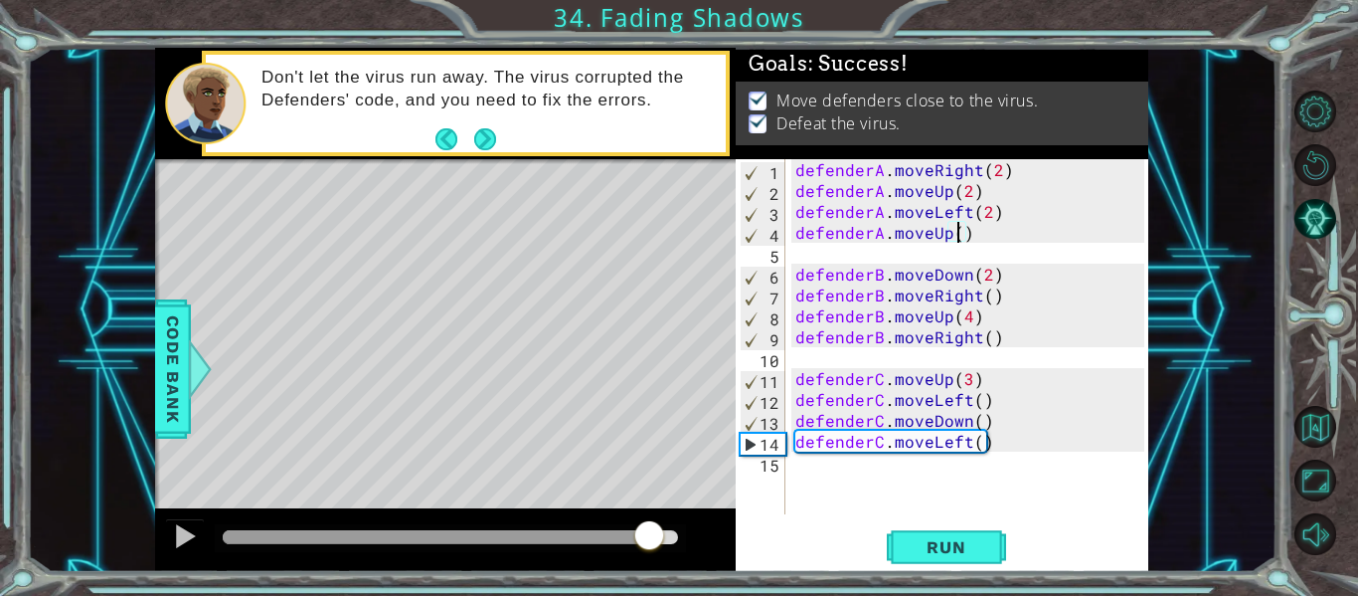
drag, startPoint x: 636, startPoint y: 539, endPoint x: 649, endPoint y: 546, distance: 14.7
click at [649, 544] on div at bounding box center [450, 537] width 455 height 14
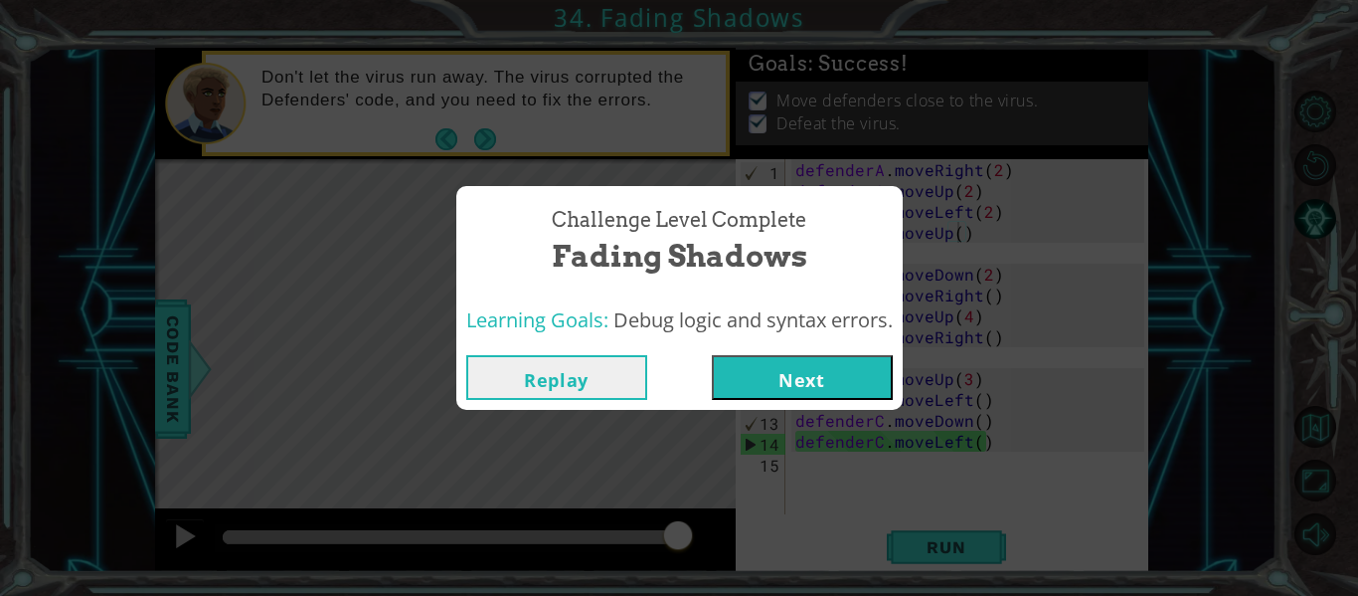
click at [773, 372] on button "Next" at bounding box center [802, 377] width 181 height 45
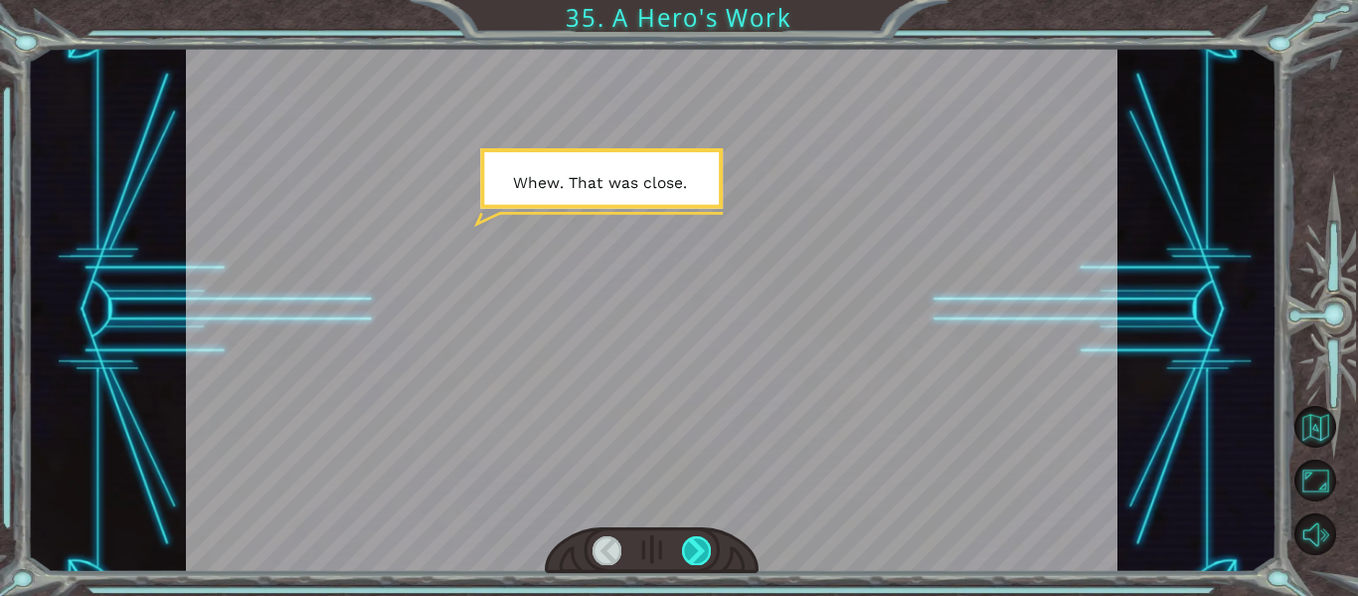
click at [691, 541] on div at bounding box center [696, 550] width 29 height 28
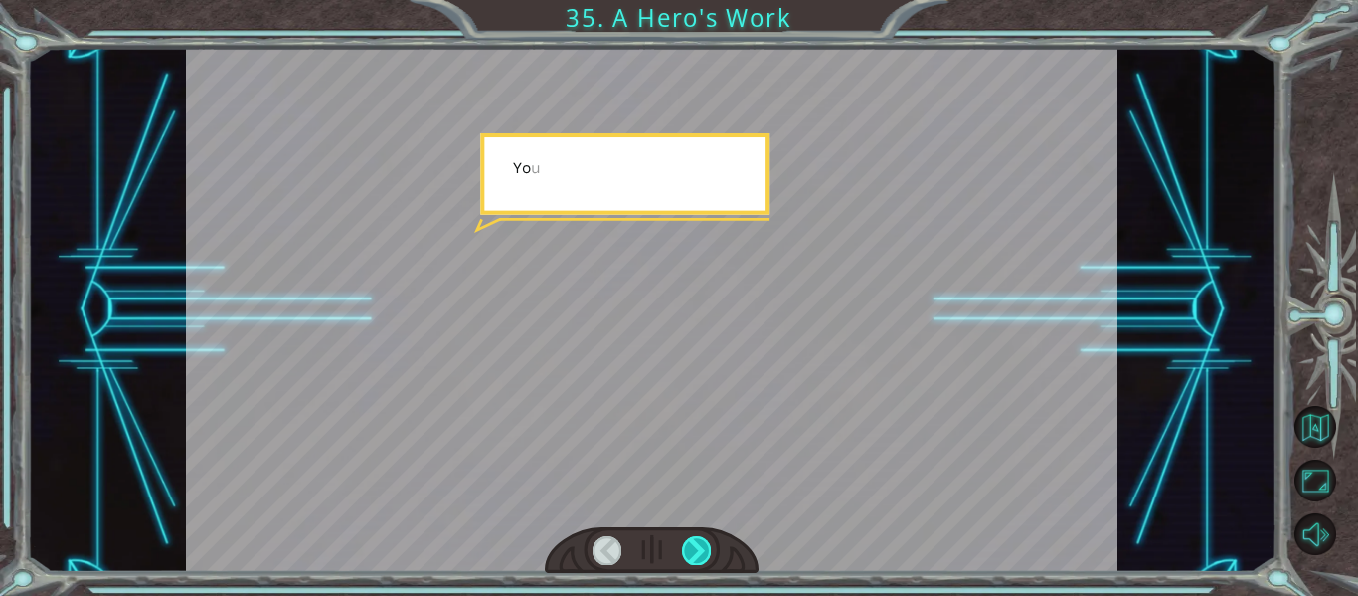
click at [691, 541] on div at bounding box center [696, 550] width 29 height 28
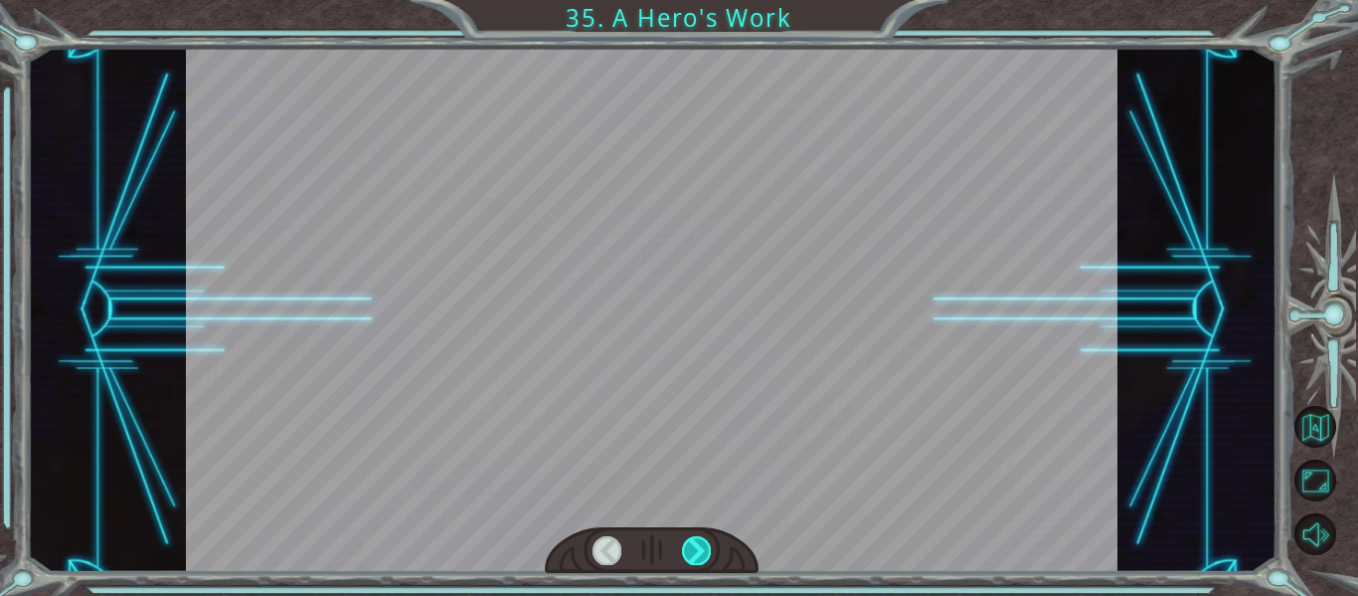
click at [691, 541] on div at bounding box center [696, 550] width 29 height 28
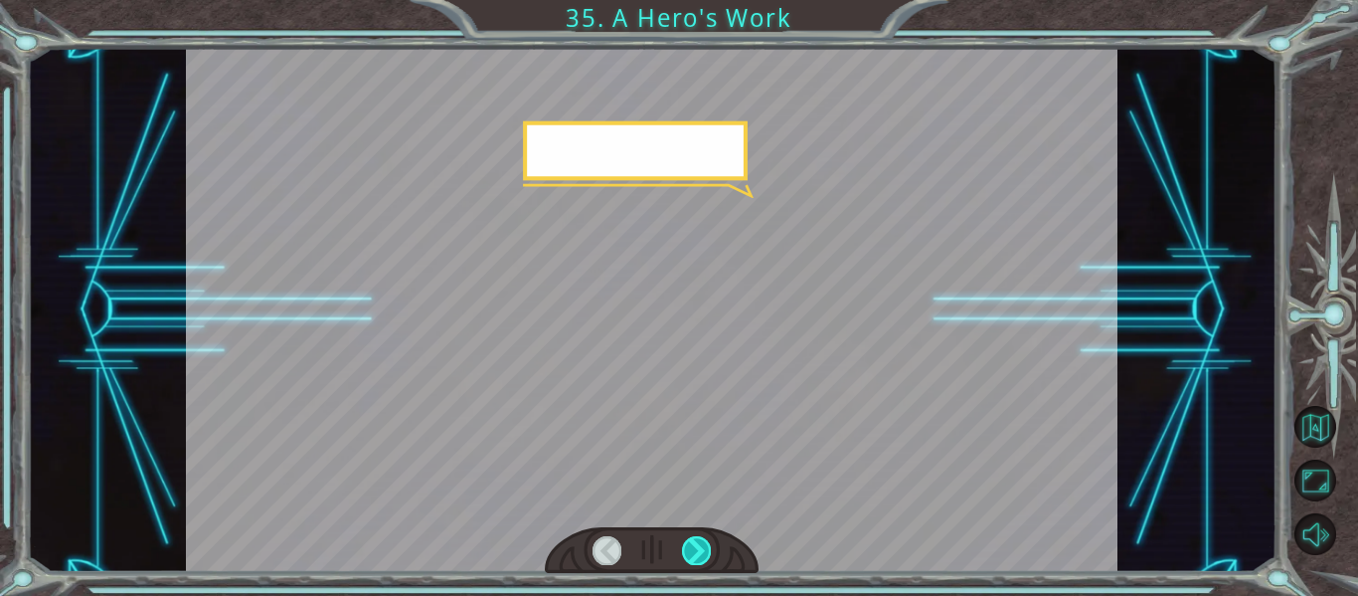
click at [691, 541] on div at bounding box center [696, 550] width 29 height 28
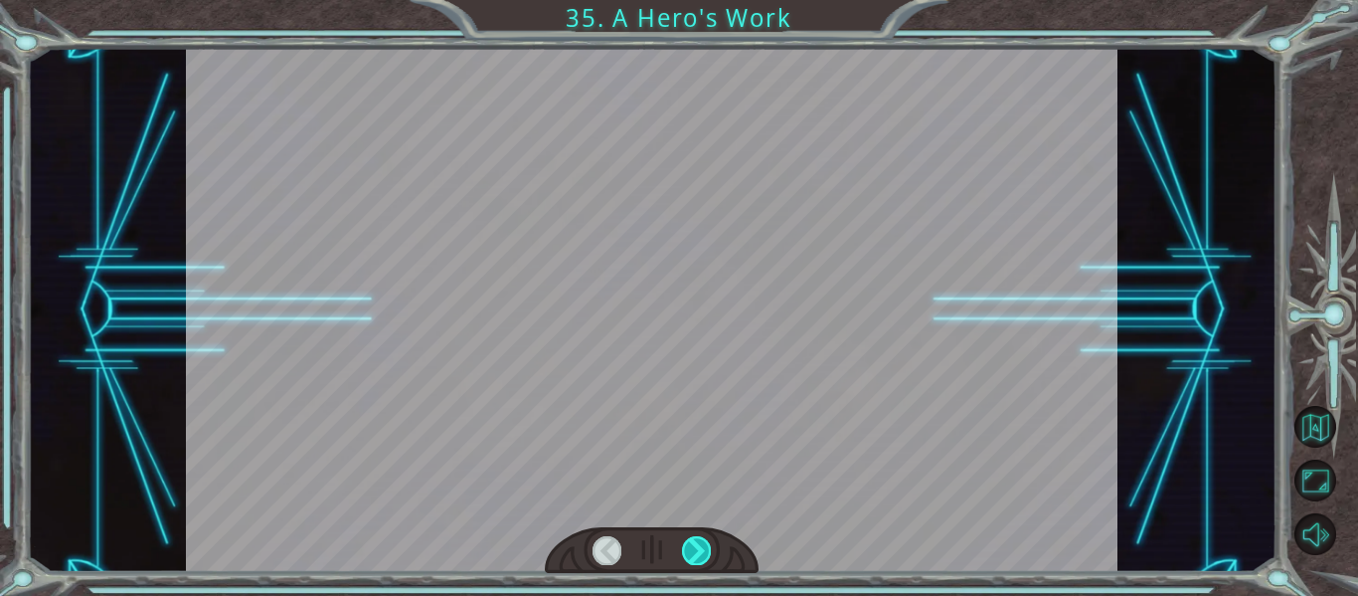
click at [691, 541] on div at bounding box center [696, 550] width 29 height 28
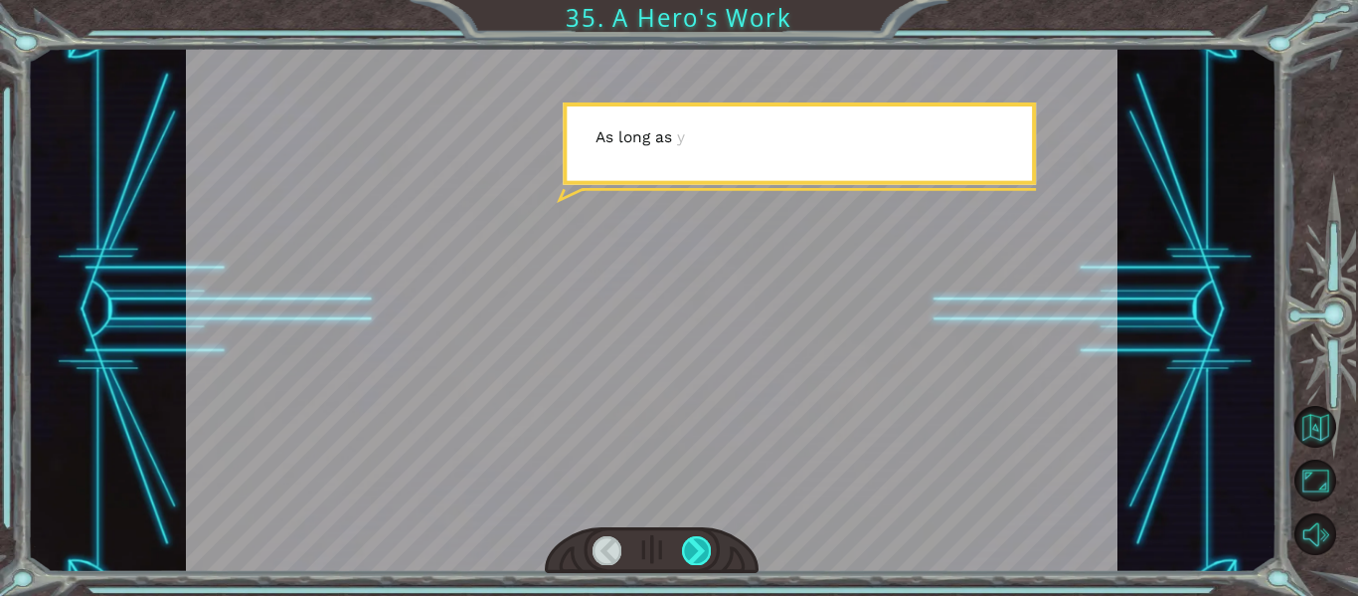
click at [691, 541] on div at bounding box center [696, 550] width 29 height 28
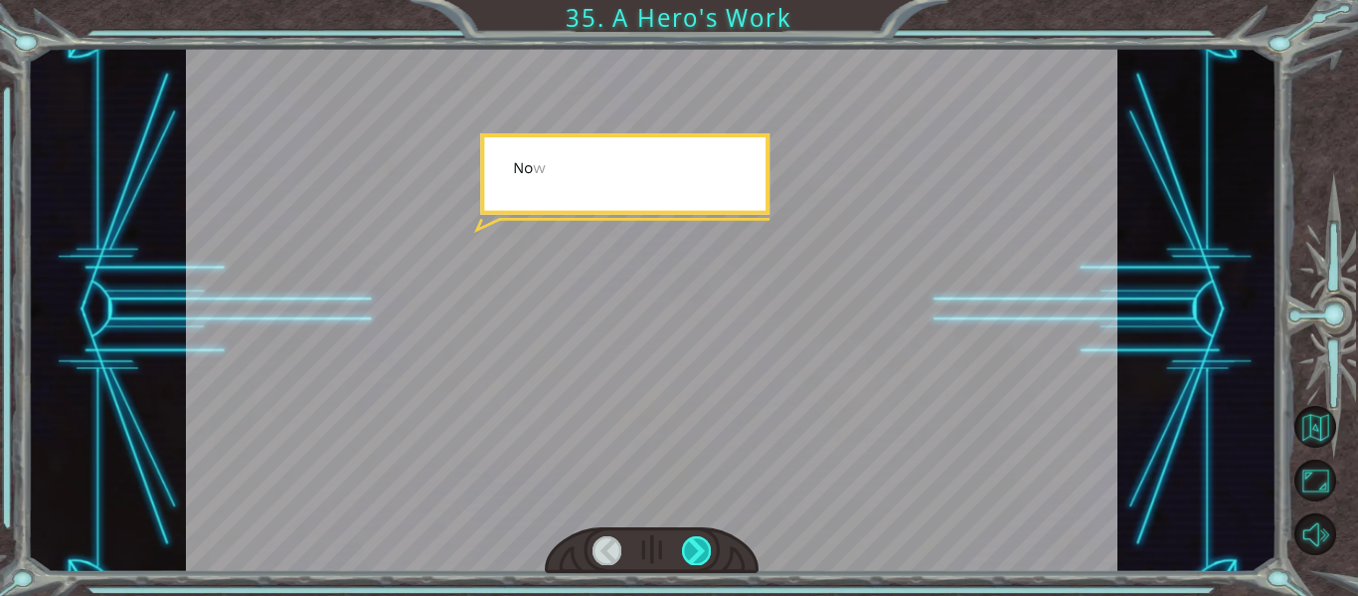
click at [691, 541] on div at bounding box center [696, 550] width 29 height 28
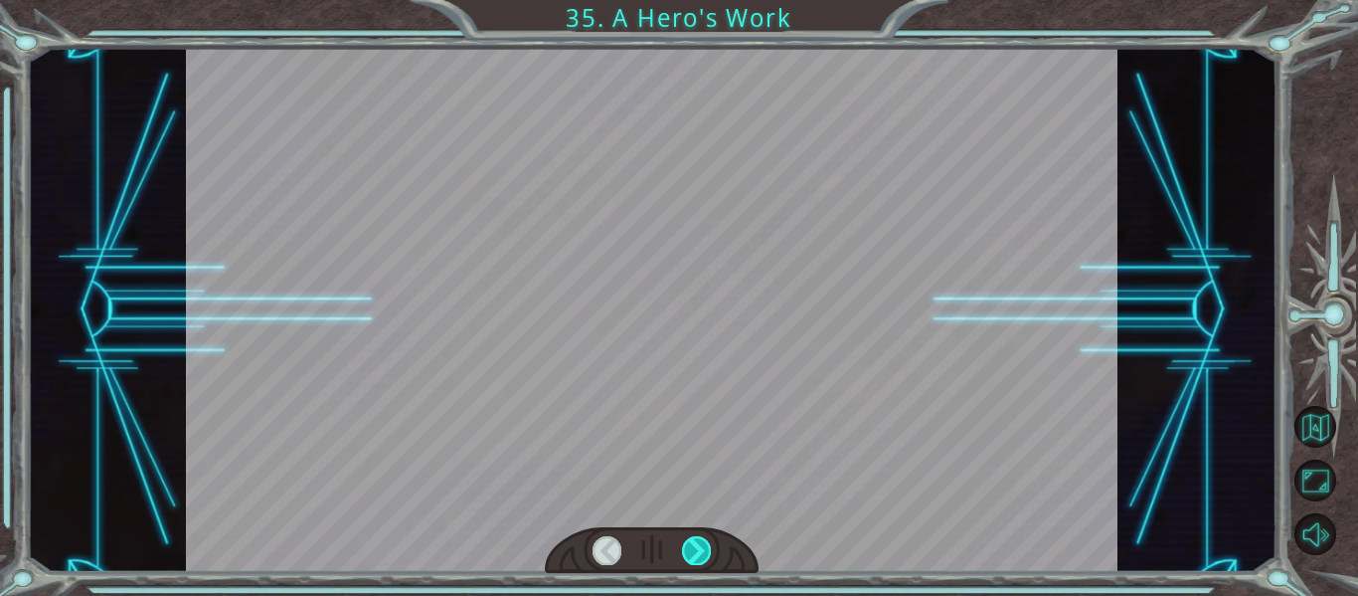
click at [691, 541] on div at bounding box center [696, 550] width 29 height 28
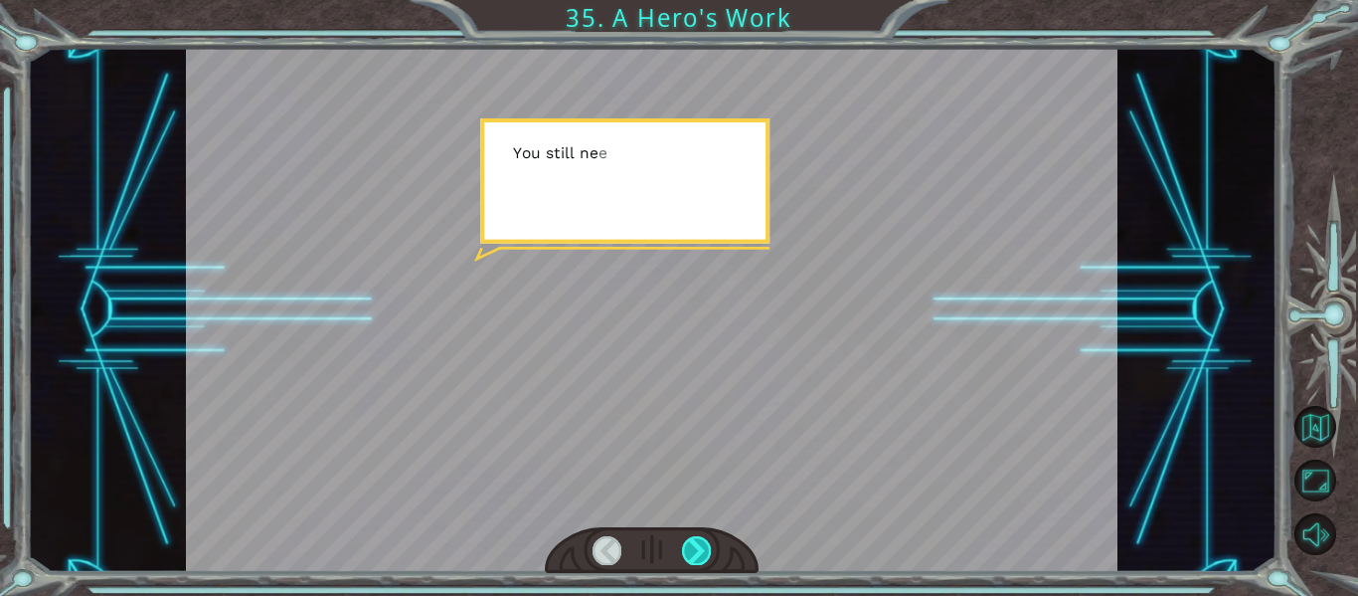
click at [691, 541] on div at bounding box center [696, 550] width 29 height 28
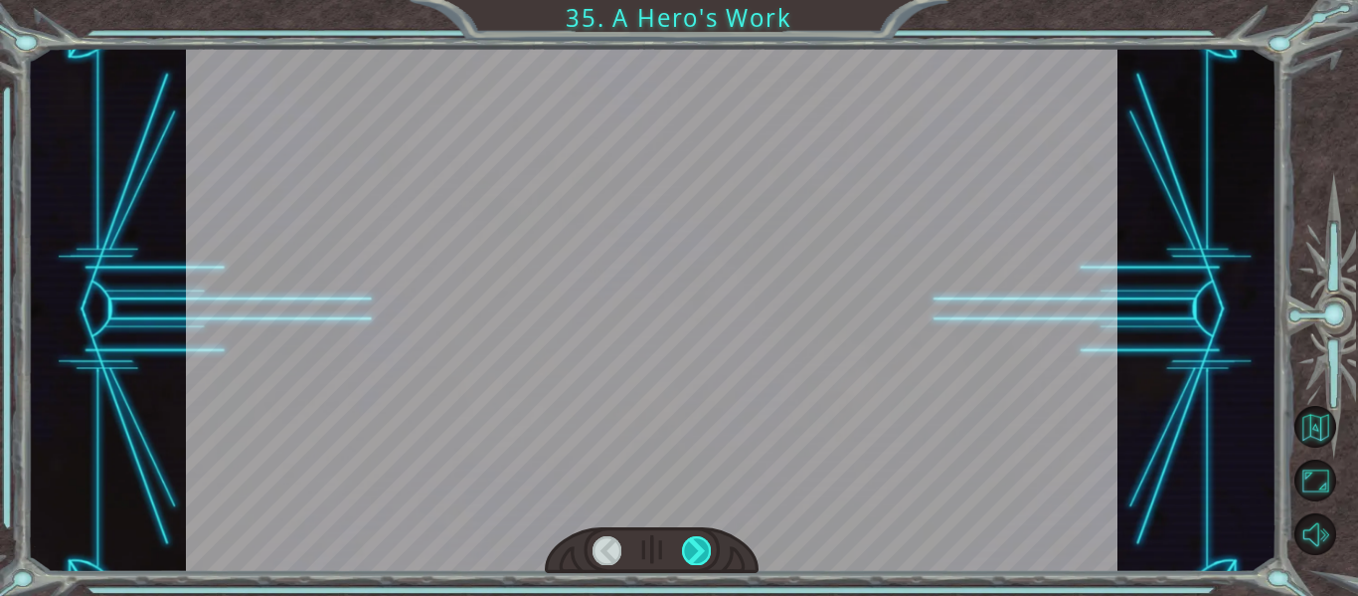
click at [691, 541] on div at bounding box center [696, 550] width 29 height 28
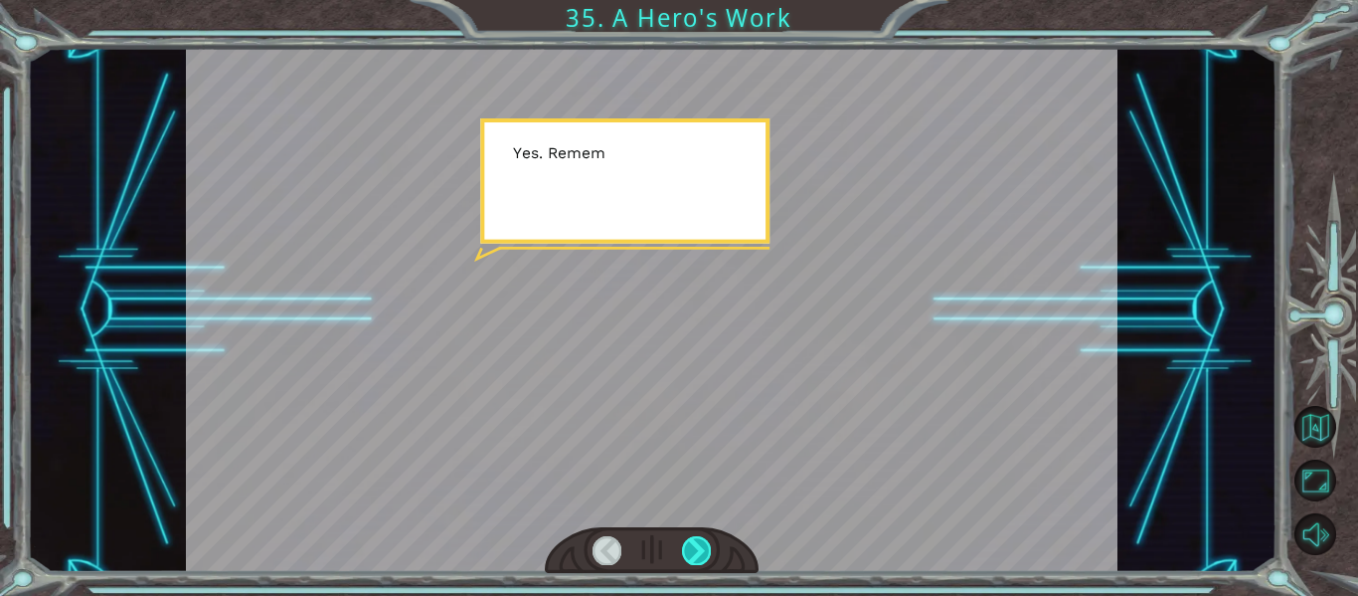
click at [691, 541] on div at bounding box center [696, 550] width 29 height 28
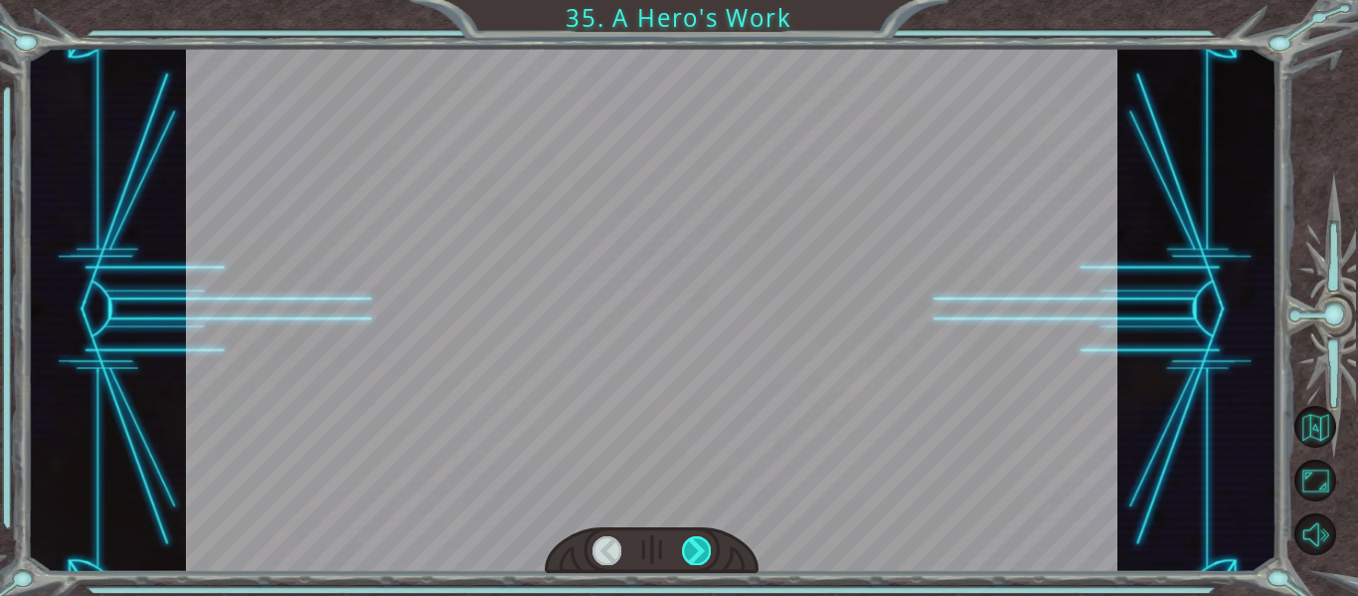
click at [691, 541] on div at bounding box center [696, 550] width 29 height 28
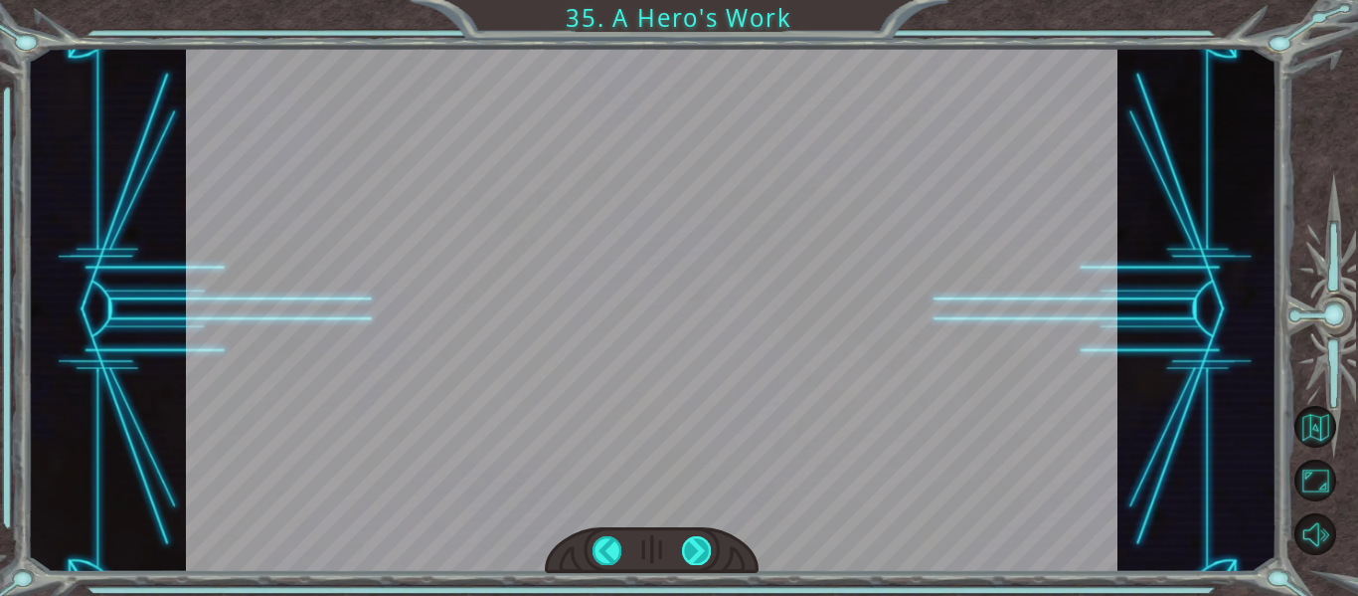
click at [691, 541] on div at bounding box center [696, 550] width 29 height 28
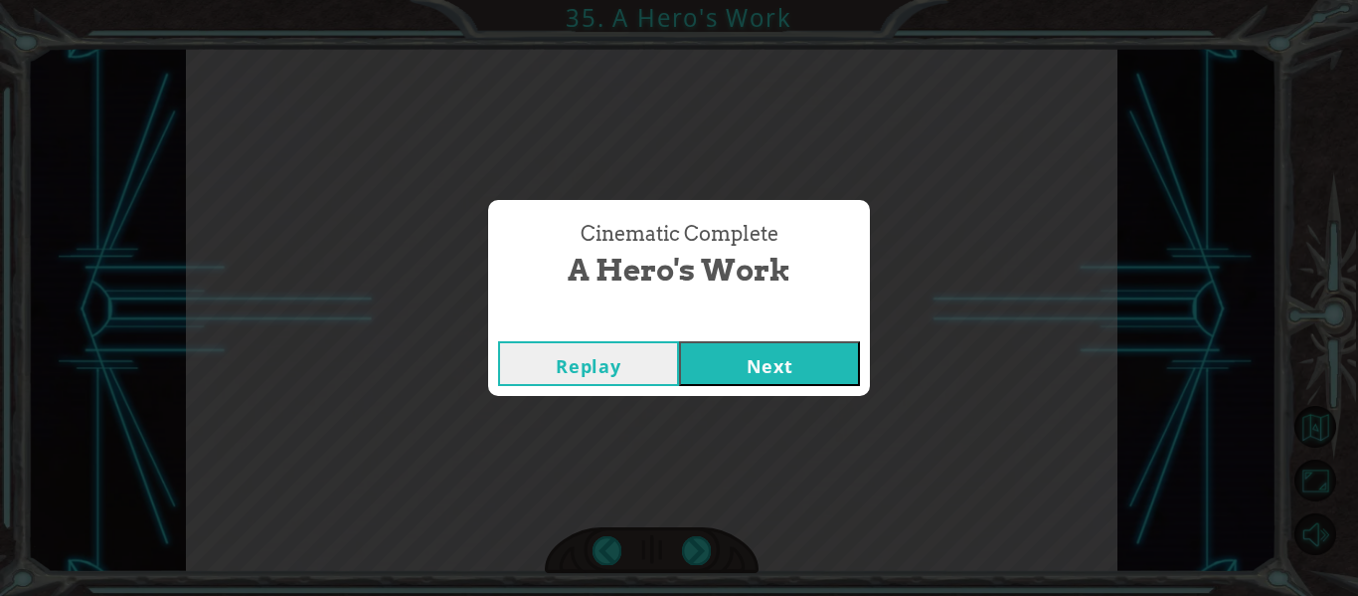
click at [761, 373] on button "Next" at bounding box center [769, 363] width 181 height 45
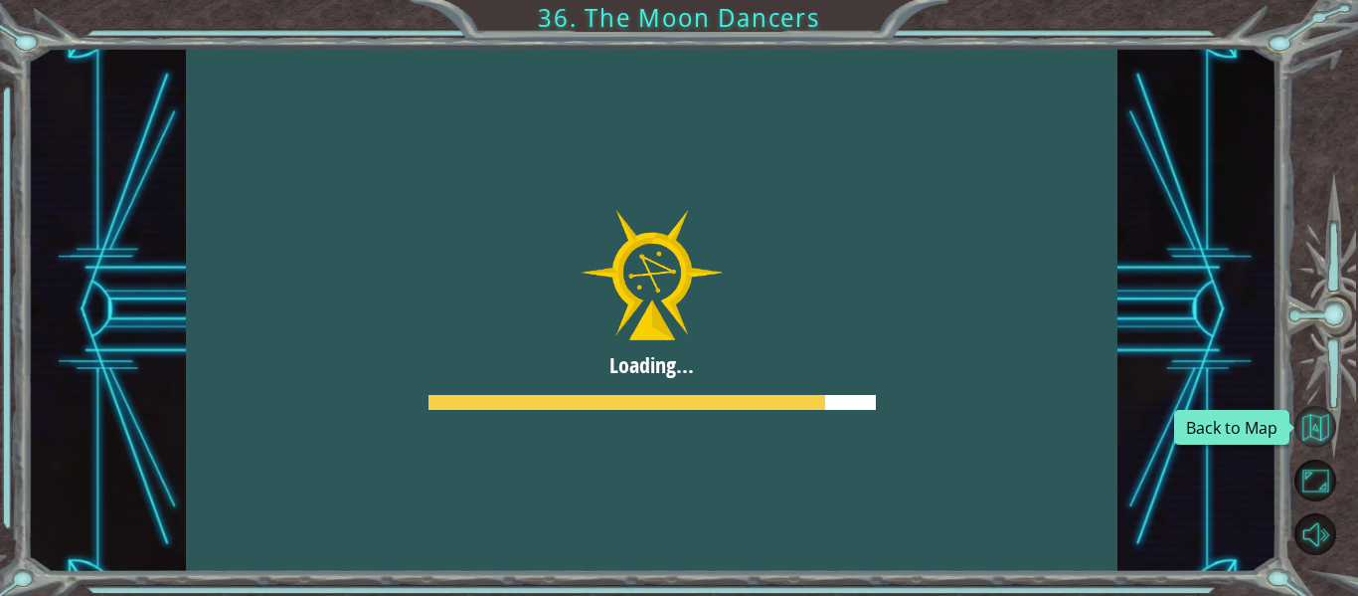
click at [1323, 432] on button "Back to Map" at bounding box center [1316, 427] width 42 height 42
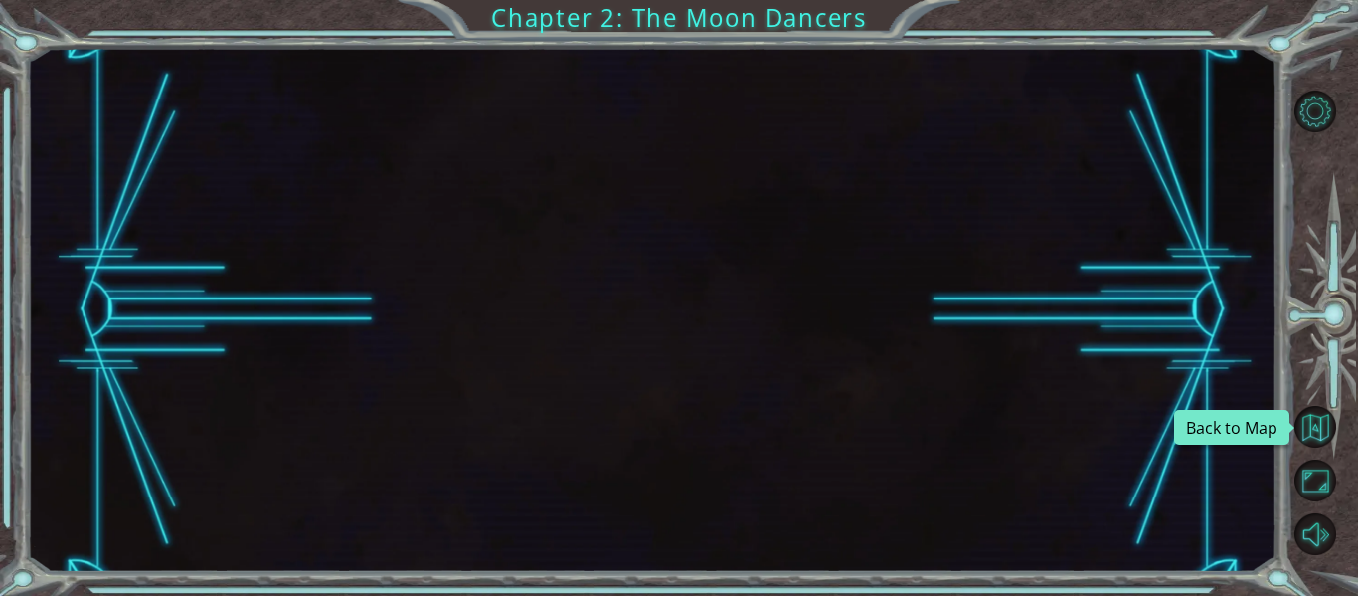
click at [1323, 432] on button "Back to Map" at bounding box center [1316, 427] width 42 height 42
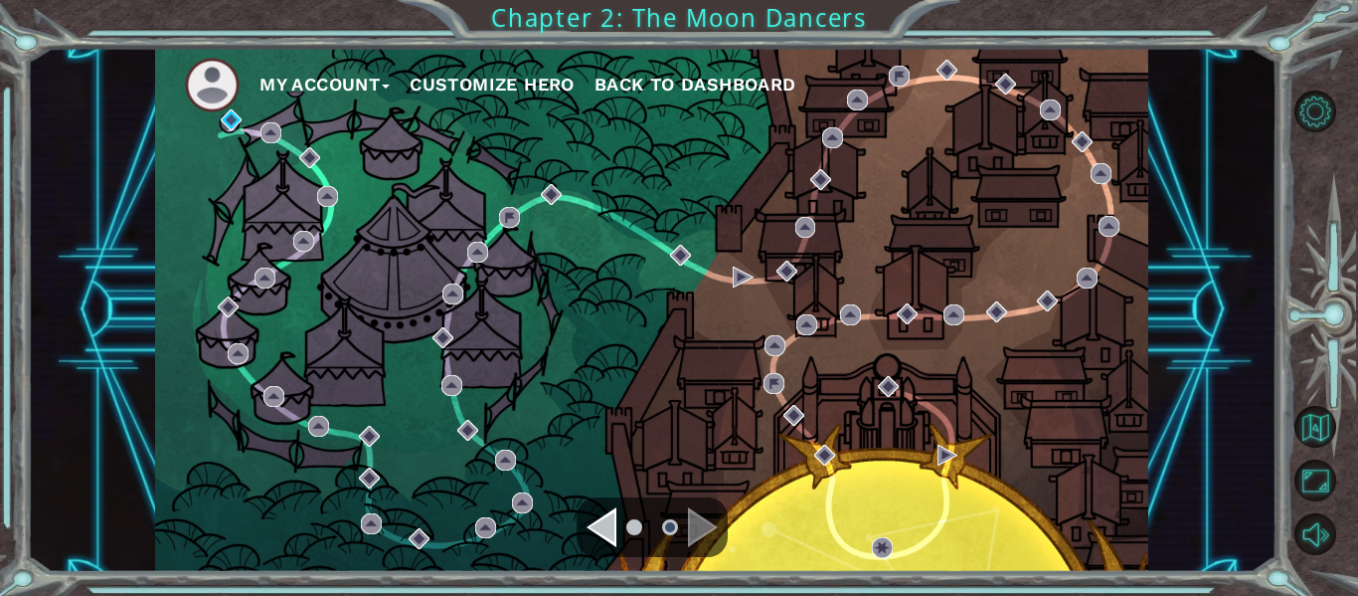
click at [690, 542] on div "Navigate to the next page" at bounding box center [703, 527] width 30 height 40
click at [609, 521] on div "Navigate to the previous page" at bounding box center [602, 527] width 30 height 40
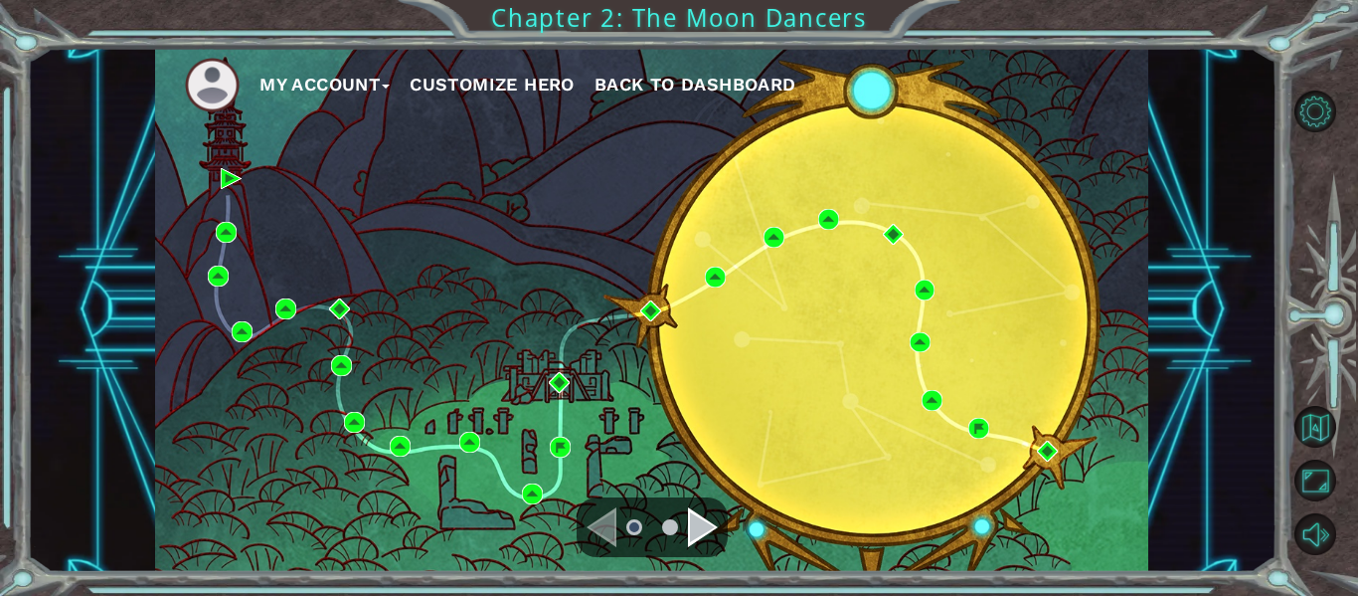
click at [700, 522] on div "Navigate to the next page" at bounding box center [703, 527] width 30 height 40
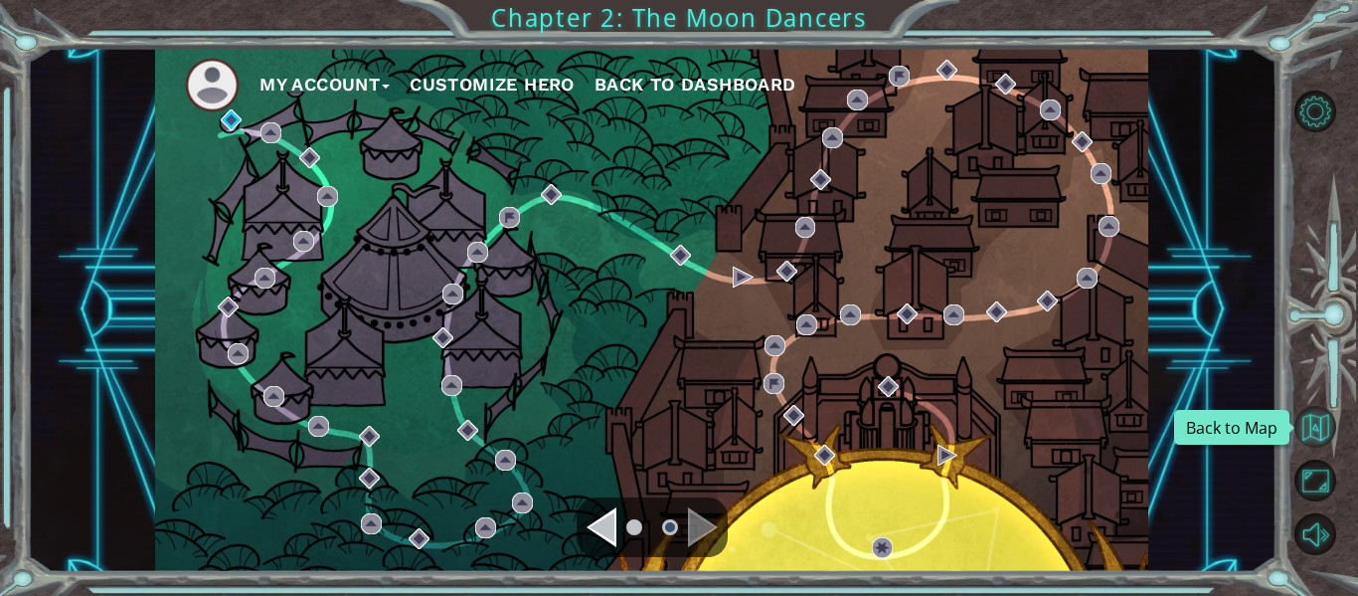
click at [1303, 418] on button "Back to Map" at bounding box center [1316, 427] width 42 height 42
click at [664, 90] on span "Back to Dashboard" at bounding box center [696, 84] width 202 height 21
